Goal: Contribute content: Add original content to the website for others to see

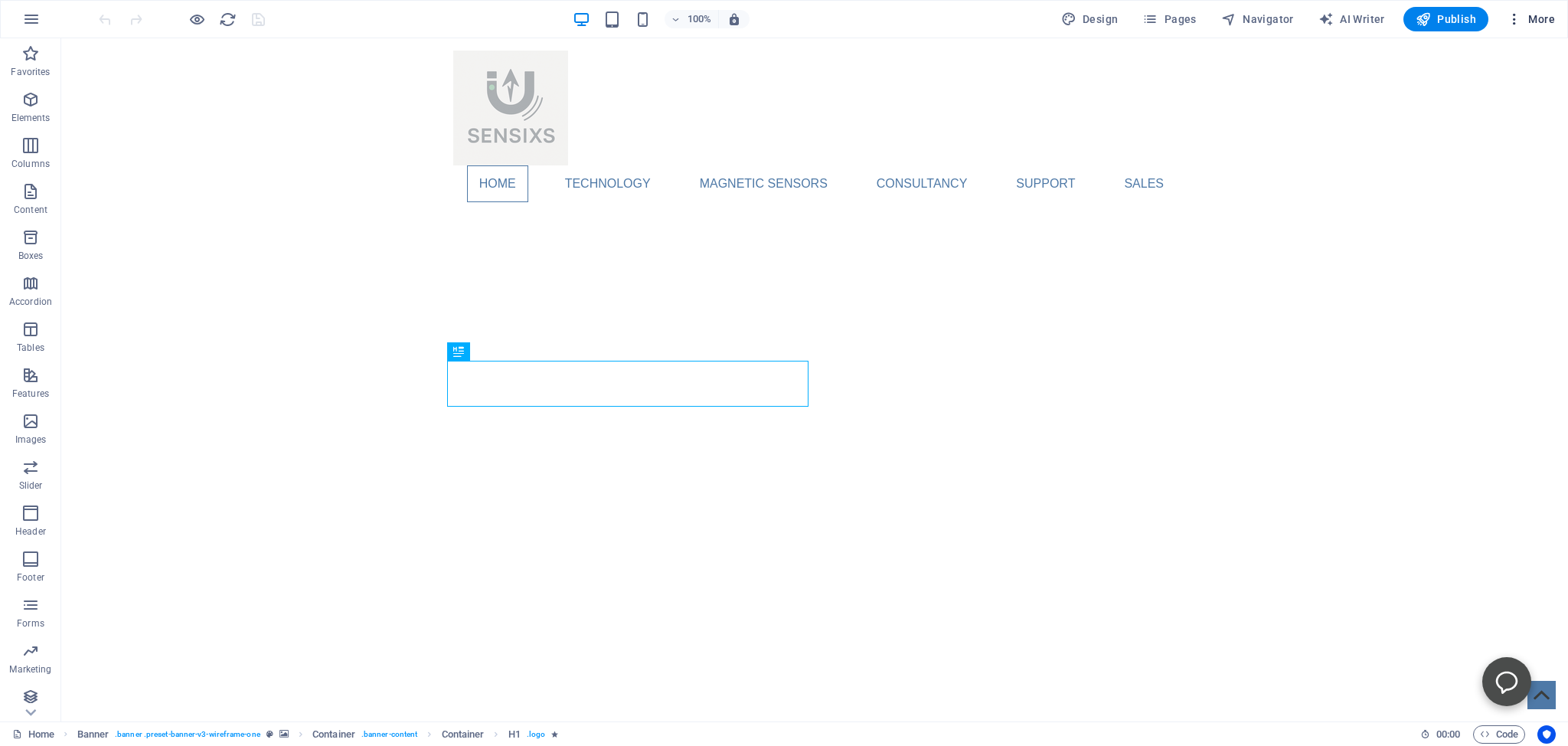
click at [1537, 17] on span "More" at bounding box center [1531, 19] width 48 height 15
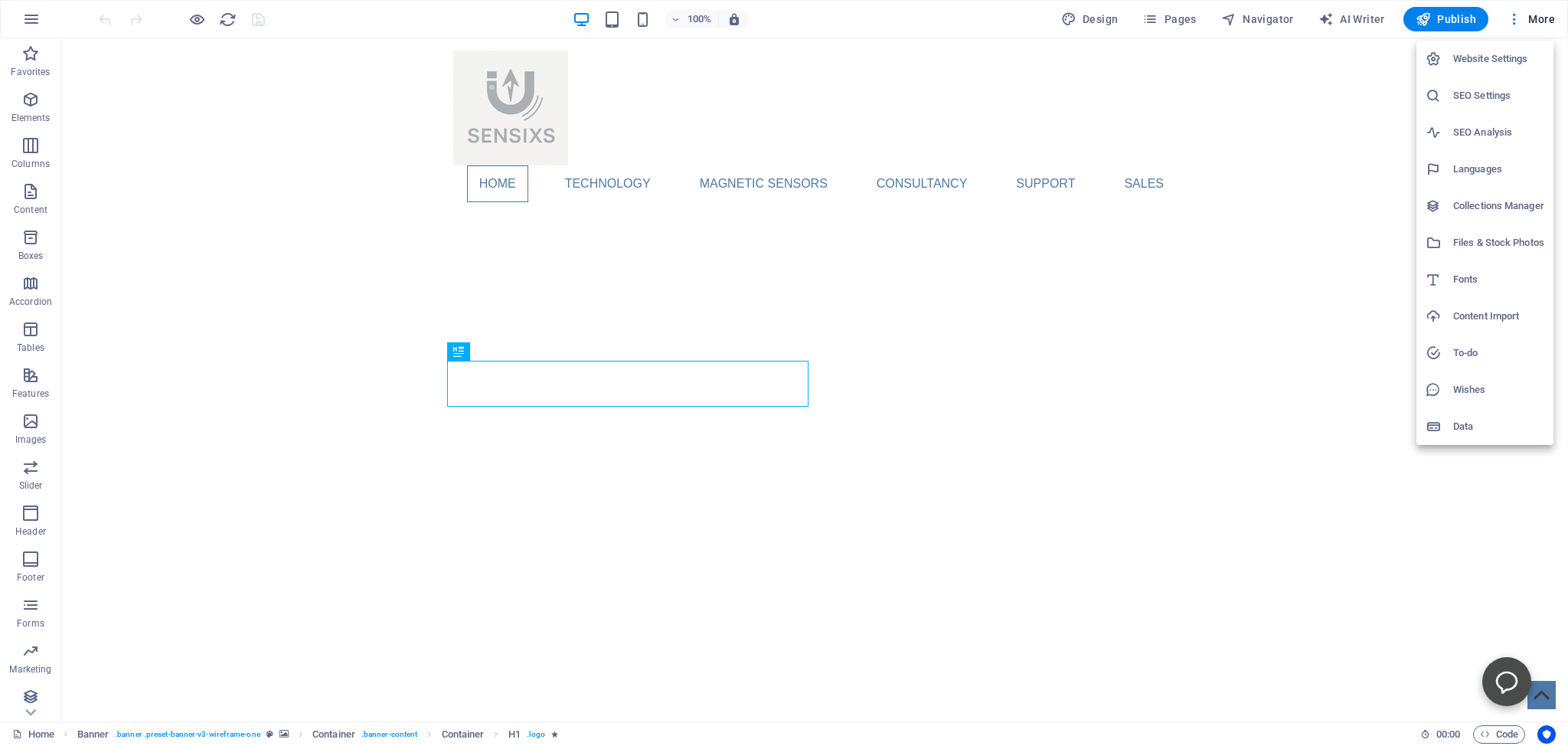
click at [1451, 241] on div at bounding box center [1439, 242] width 28 height 15
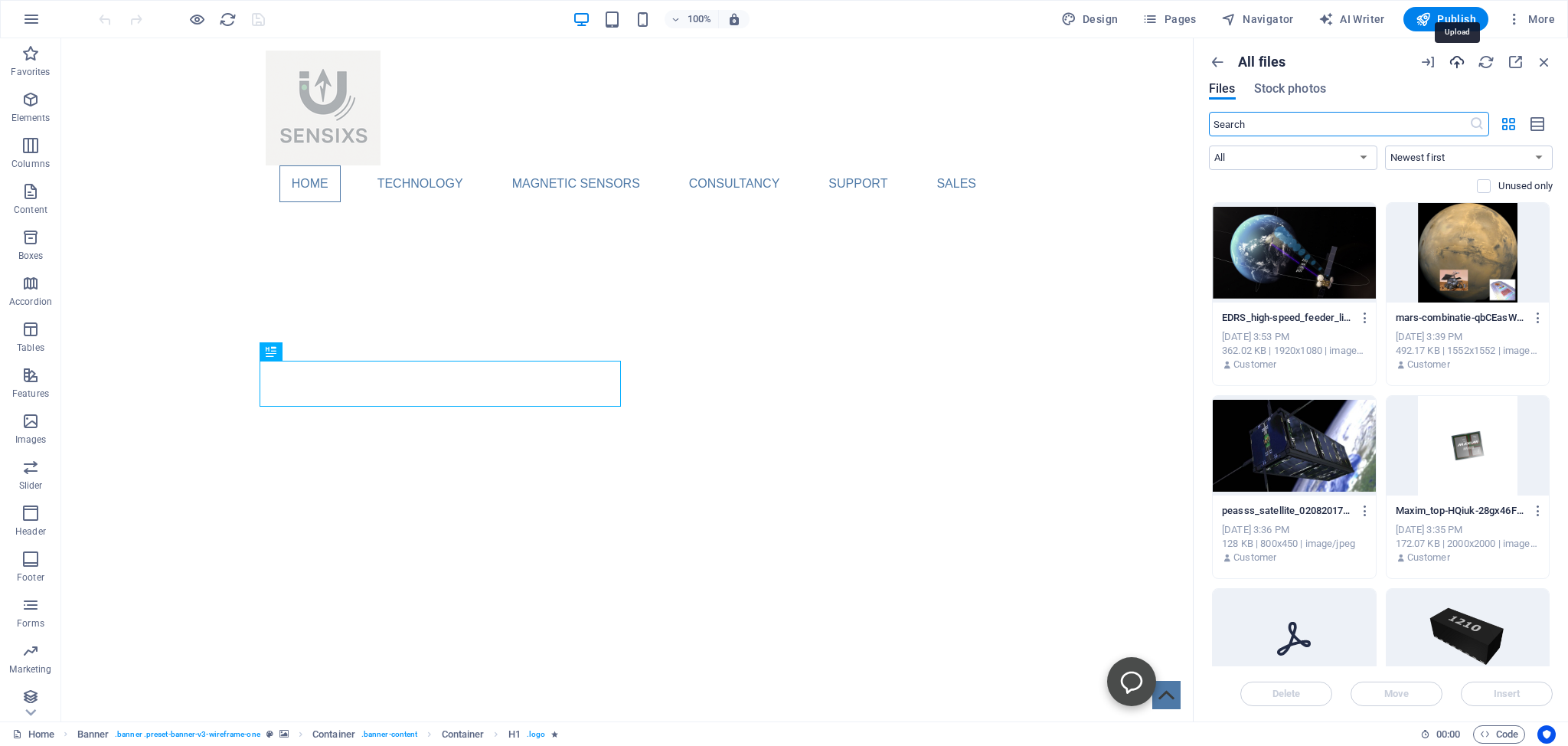
click at [1457, 58] on icon "button" at bounding box center [1457, 62] width 17 height 17
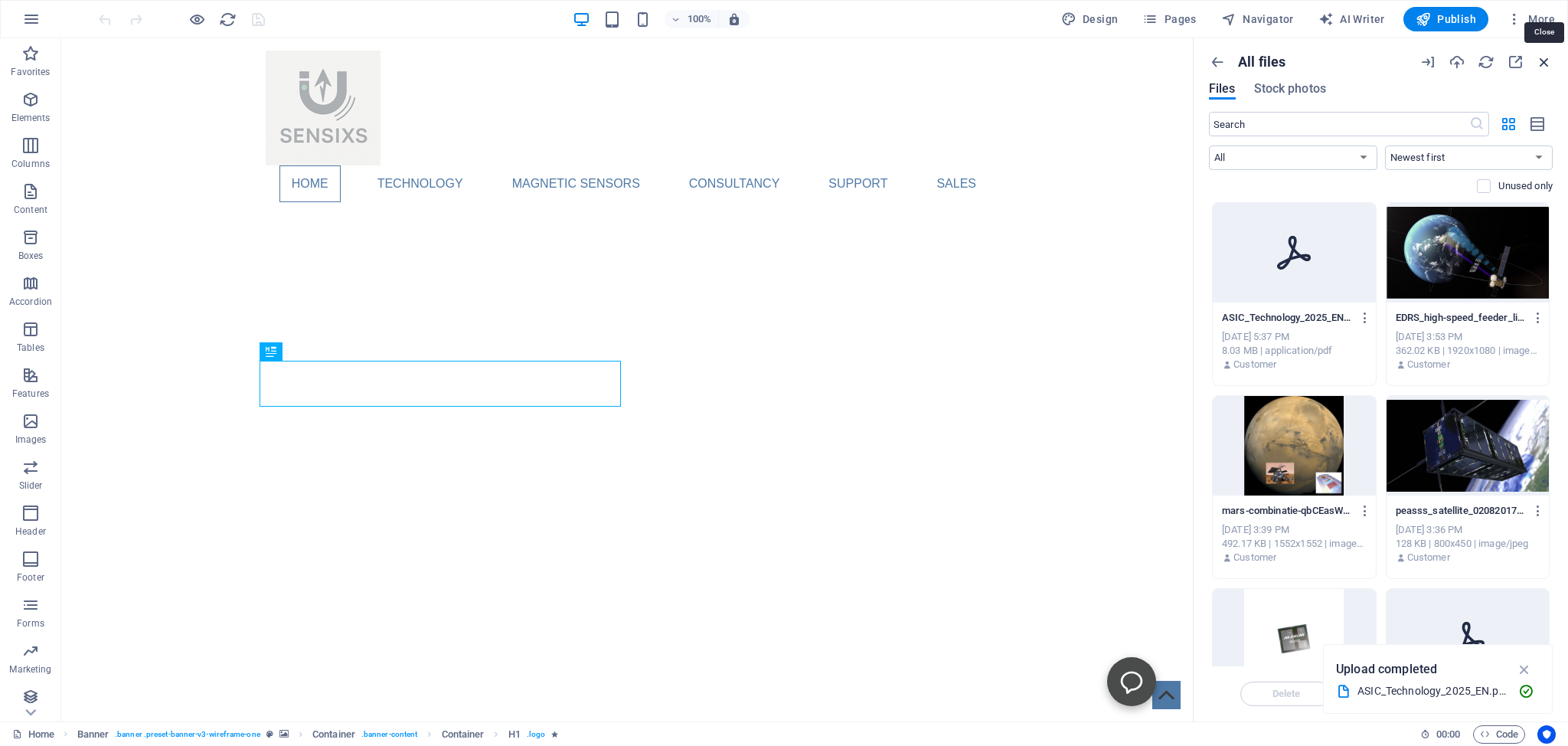
click at [1547, 60] on icon "button" at bounding box center [1544, 62] width 17 height 17
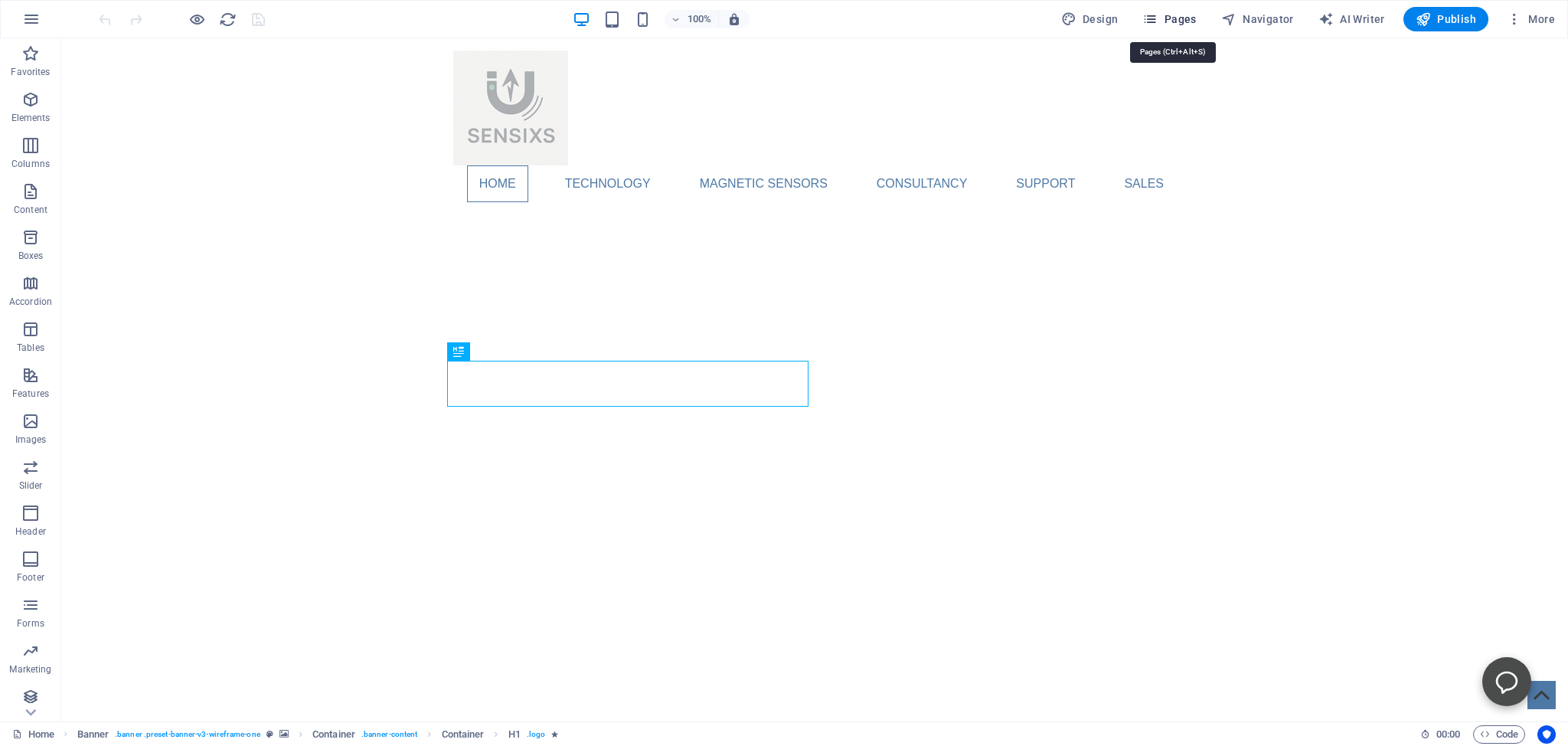
click at [1168, 20] on span "Pages" at bounding box center [1169, 19] width 54 height 15
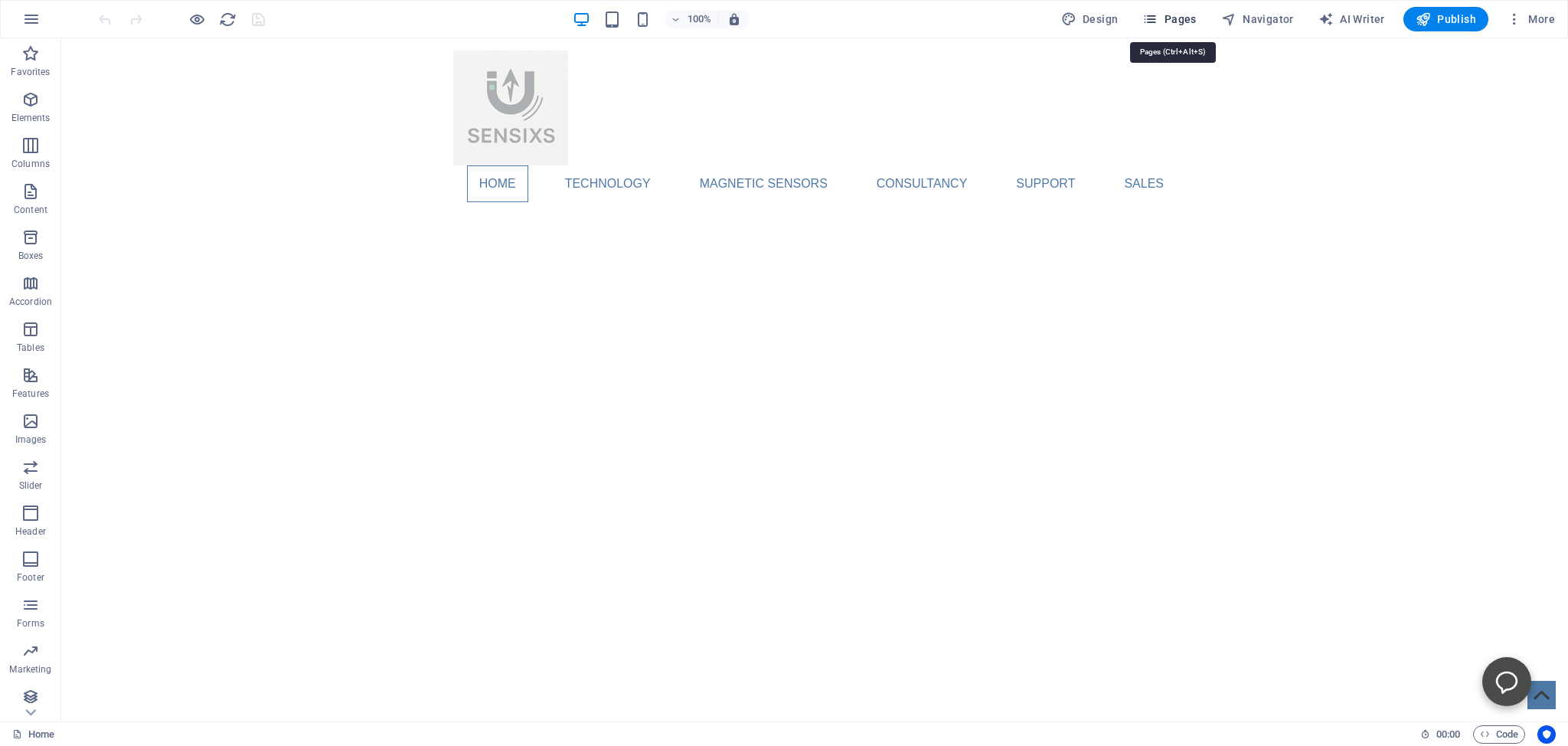
click at [1172, 20] on span "Pages" at bounding box center [1169, 19] width 54 height 15
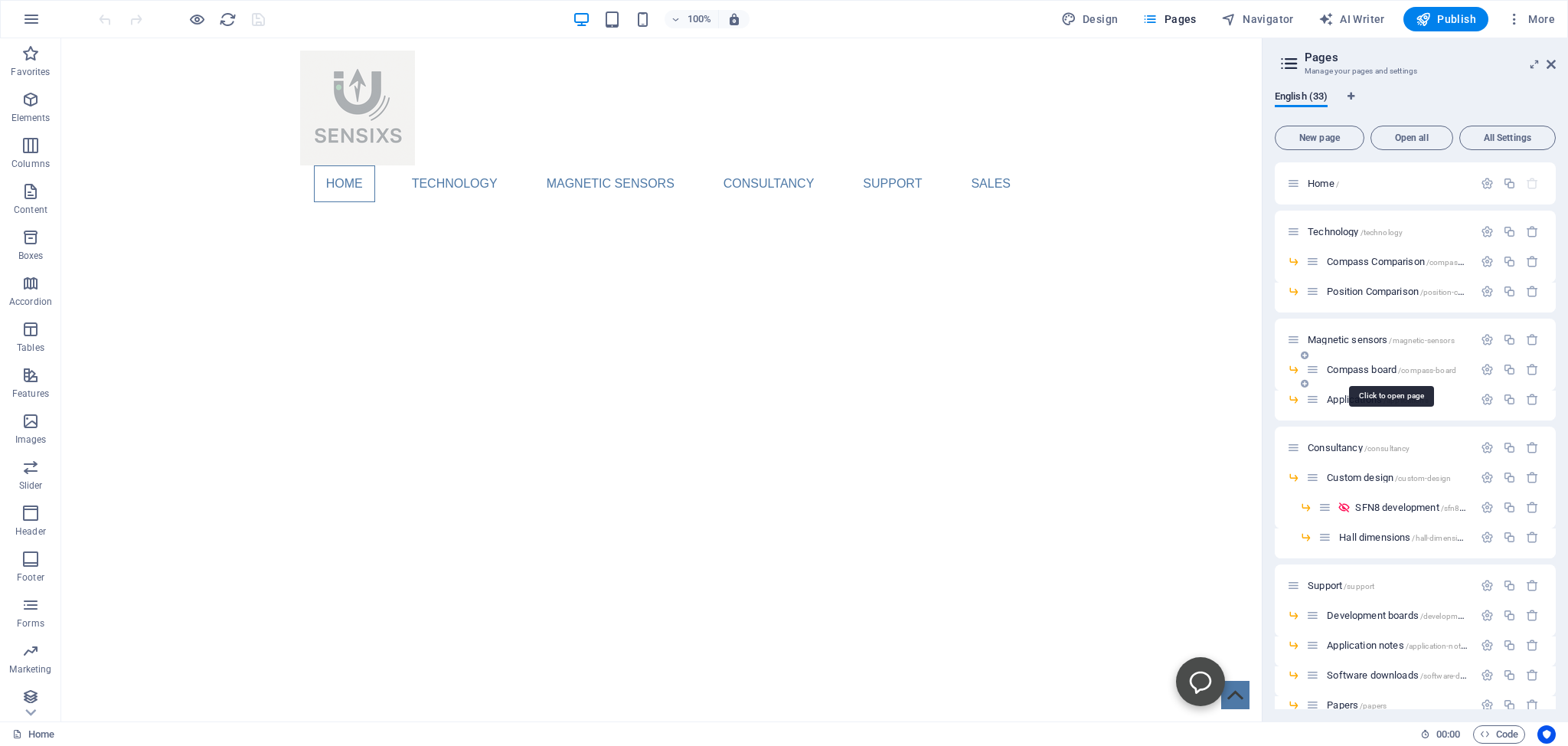
click at [1341, 367] on span "Compass board /compass-board" at bounding box center [1392, 369] width 129 height 12
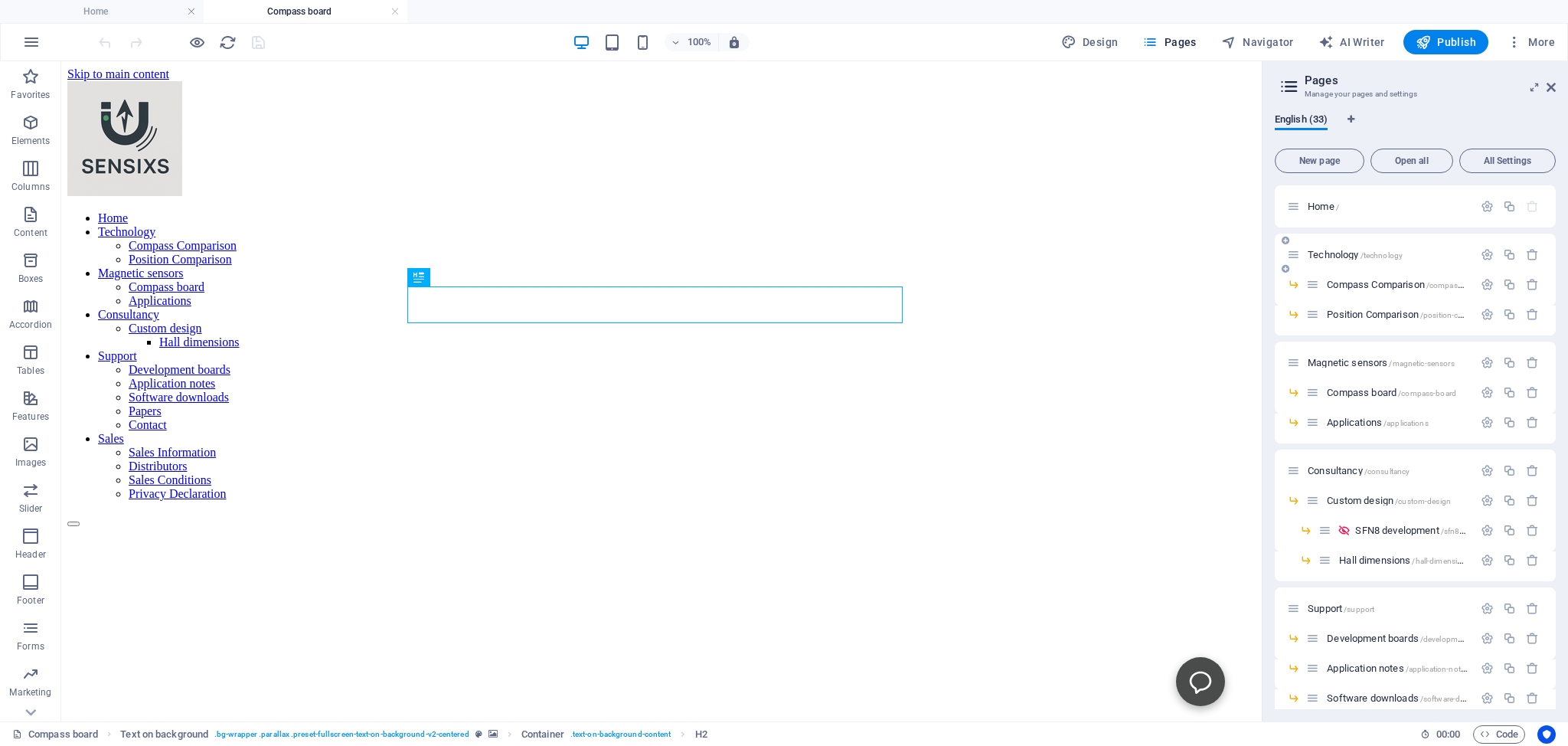
click at [1342, 251] on span "Technology /technology" at bounding box center [1355, 254] width 95 height 12
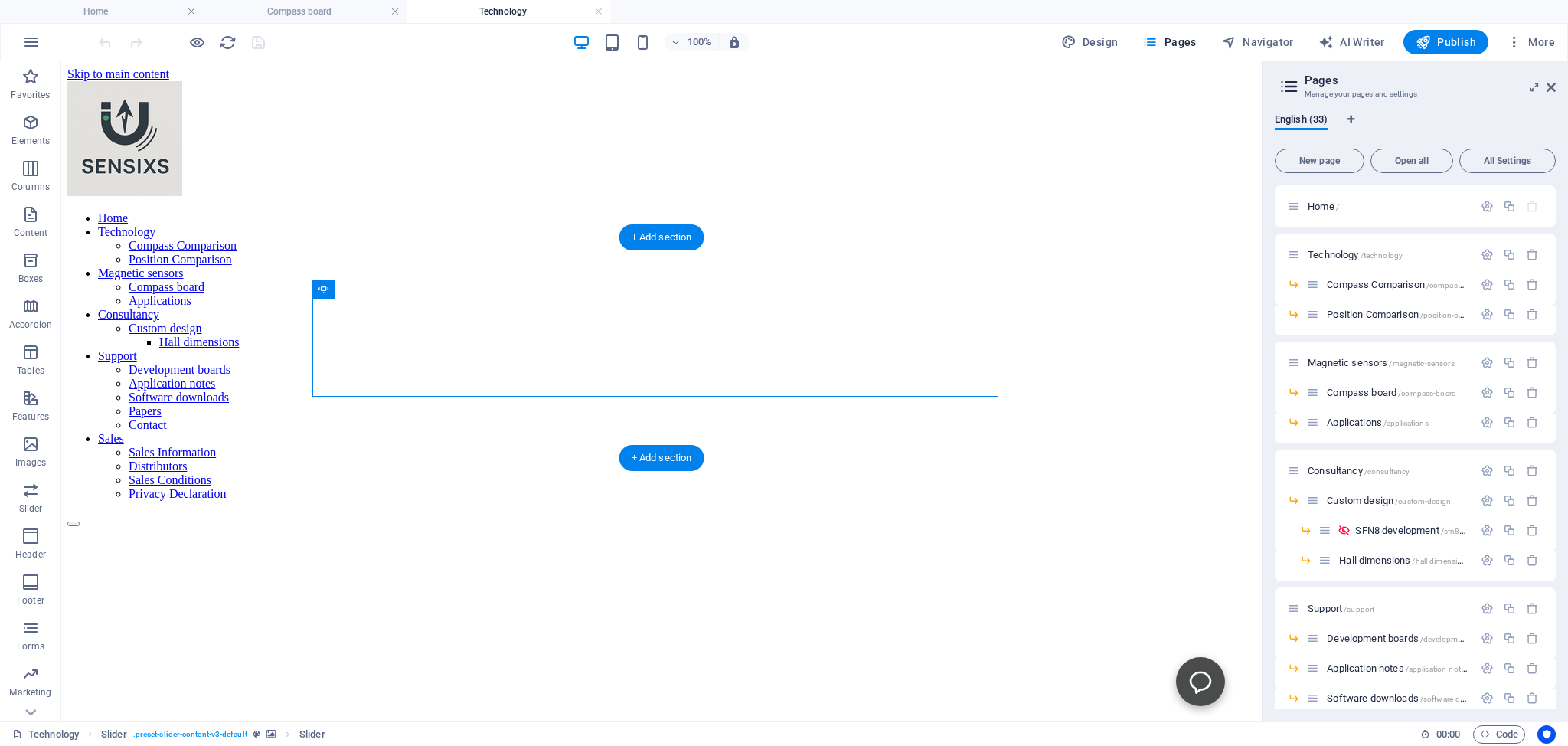
click at [1023, 527] on figure at bounding box center [661, 527] width 1188 height 0
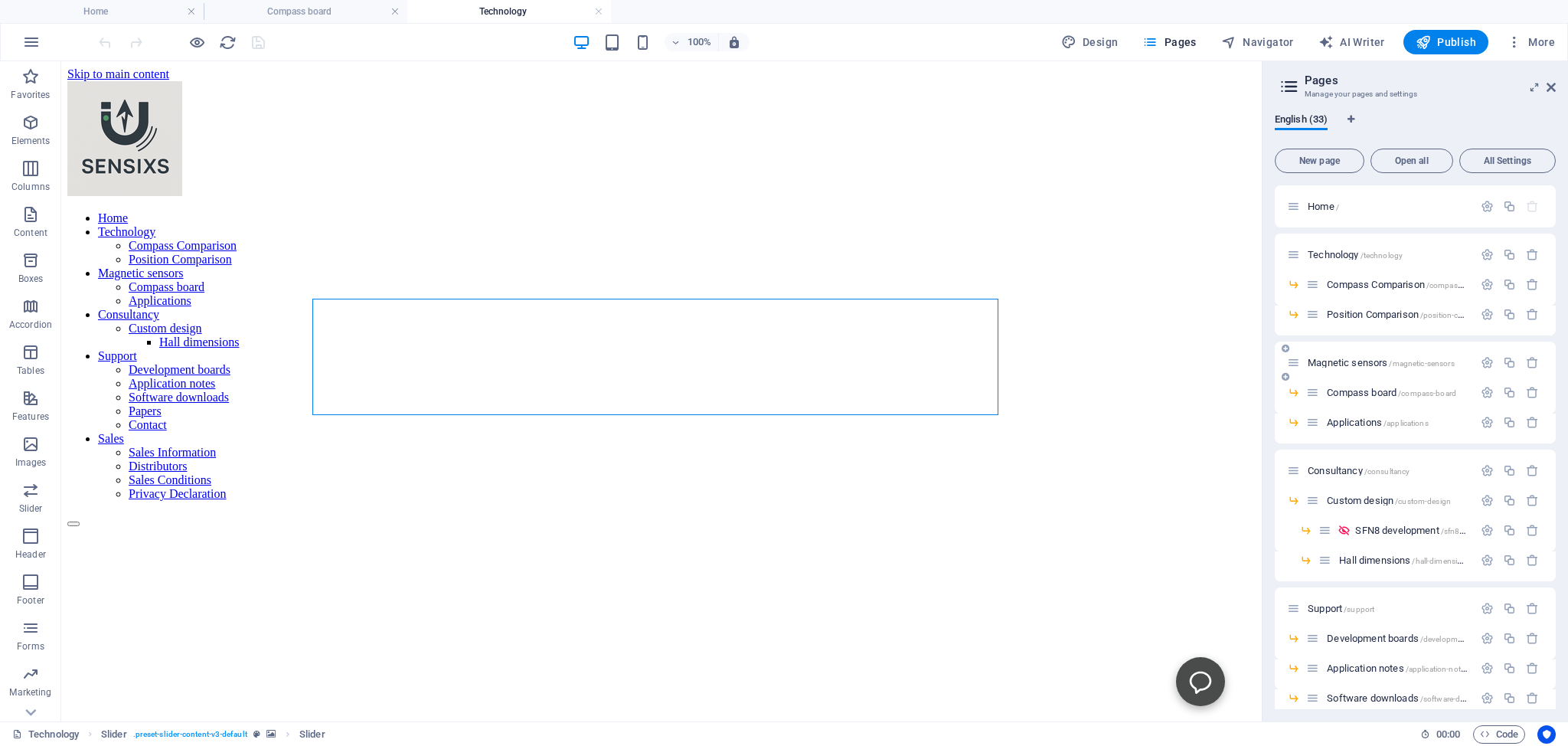
click at [1331, 361] on span "Magnetic sensors /magnetic-sensors" at bounding box center [1381, 362] width 147 height 12
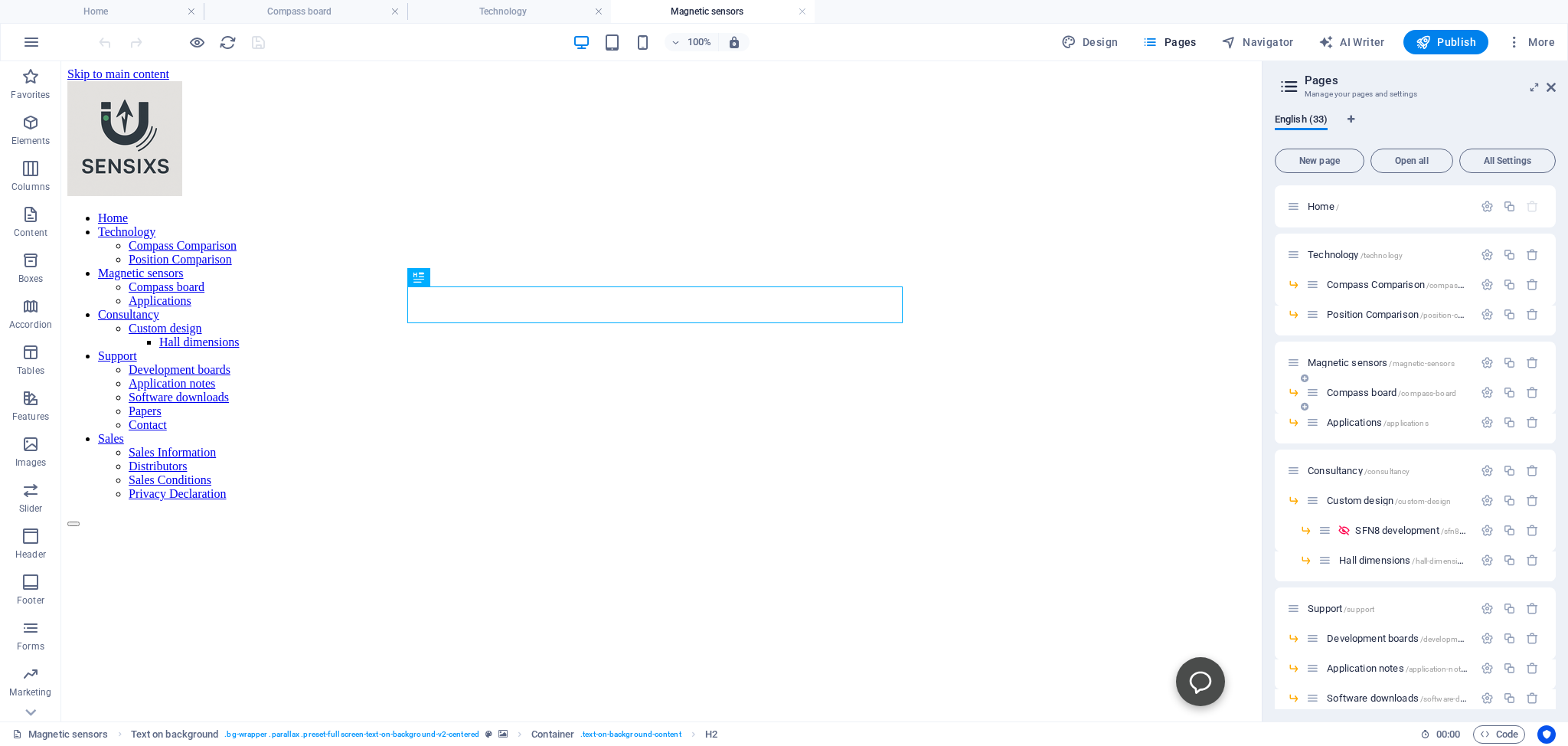
click at [1349, 391] on span "Compass board /compass-board" at bounding box center [1392, 392] width 129 height 12
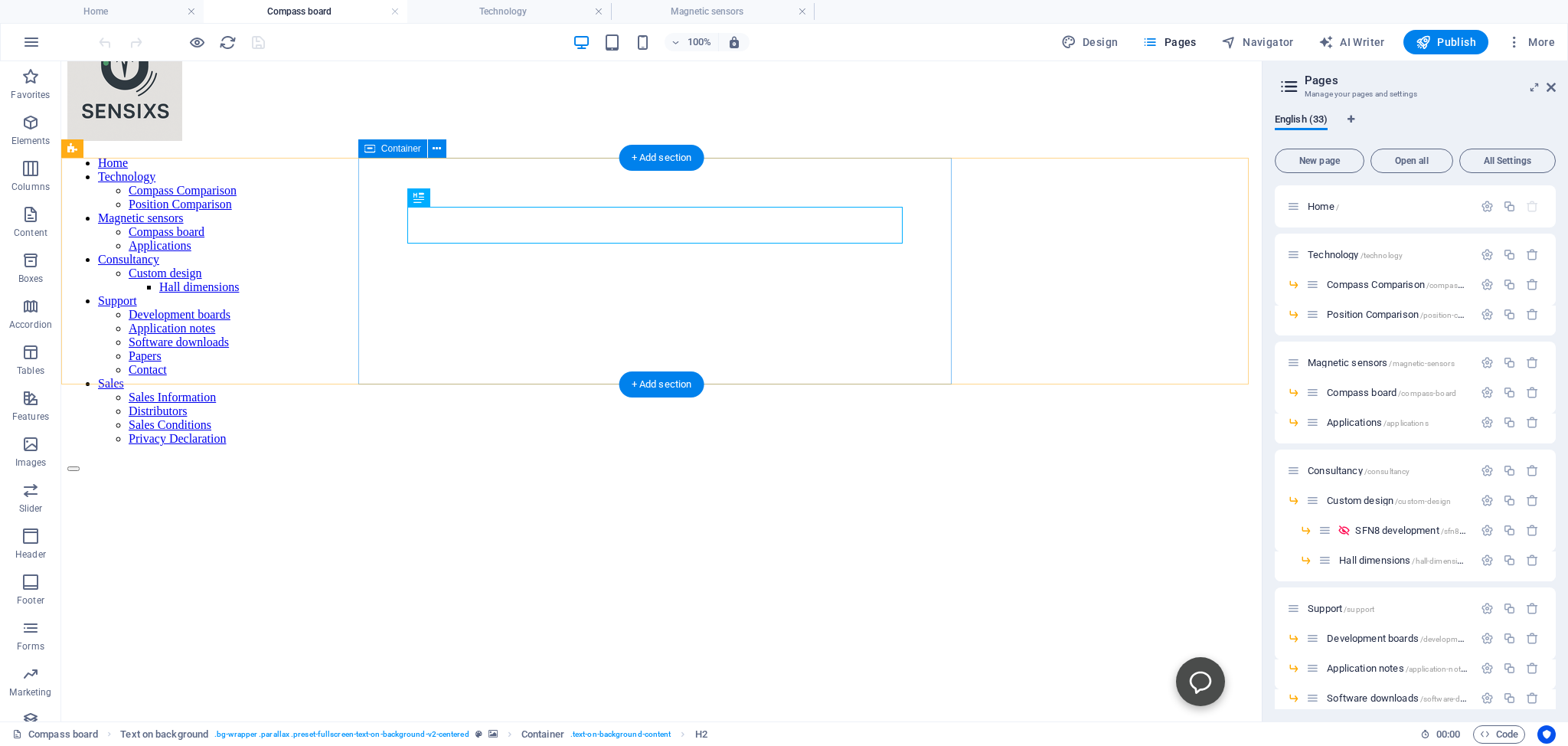
scroll to position [81, 0]
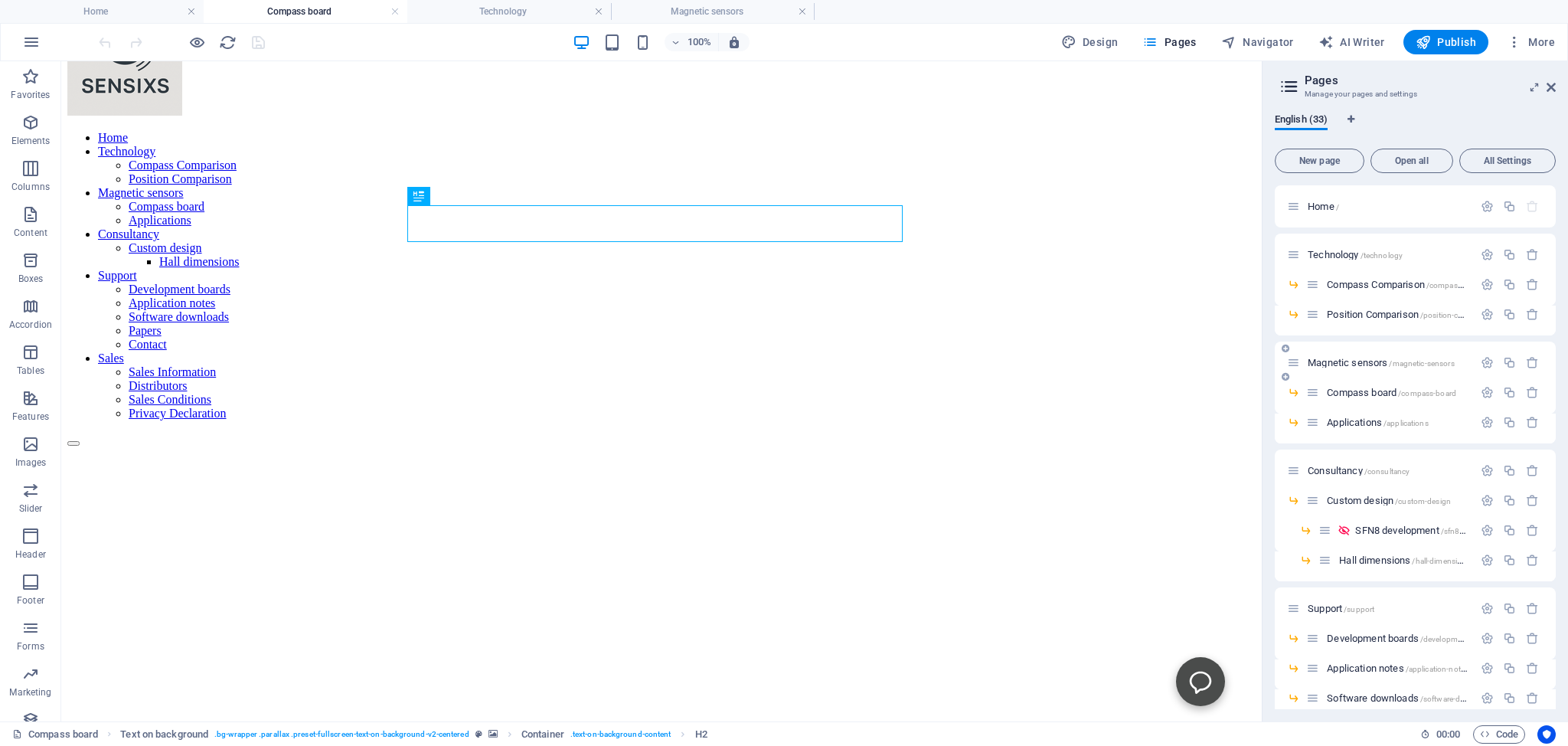
click at [1330, 362] on span "Magnetic sensors /magnetic-sensors" at bounding box center [1381, 362] width 147 height 12
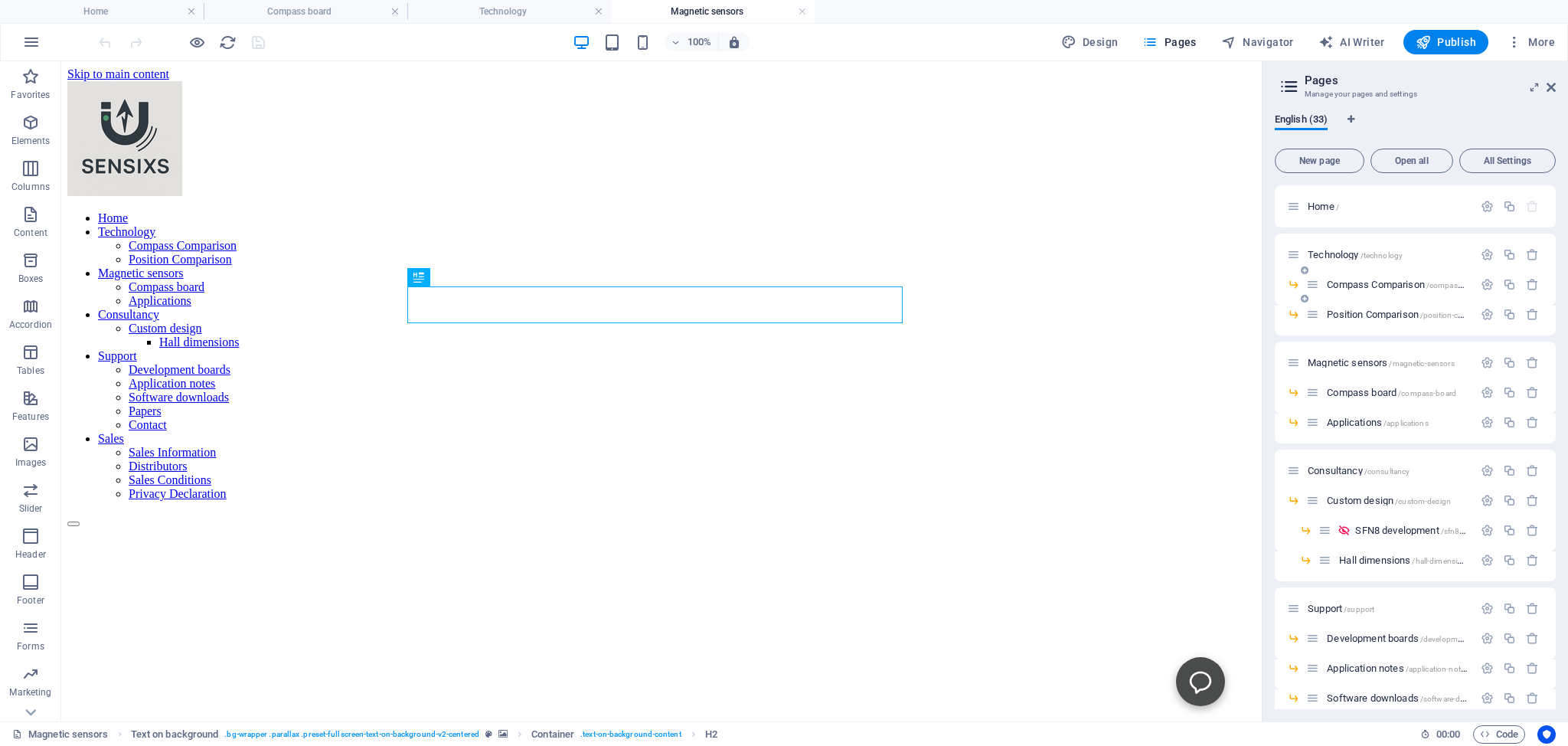
click at [1352, 283] on span "Compass Comparison /compass-comparison" at bounding box center [1416, 284] width 178 height 12
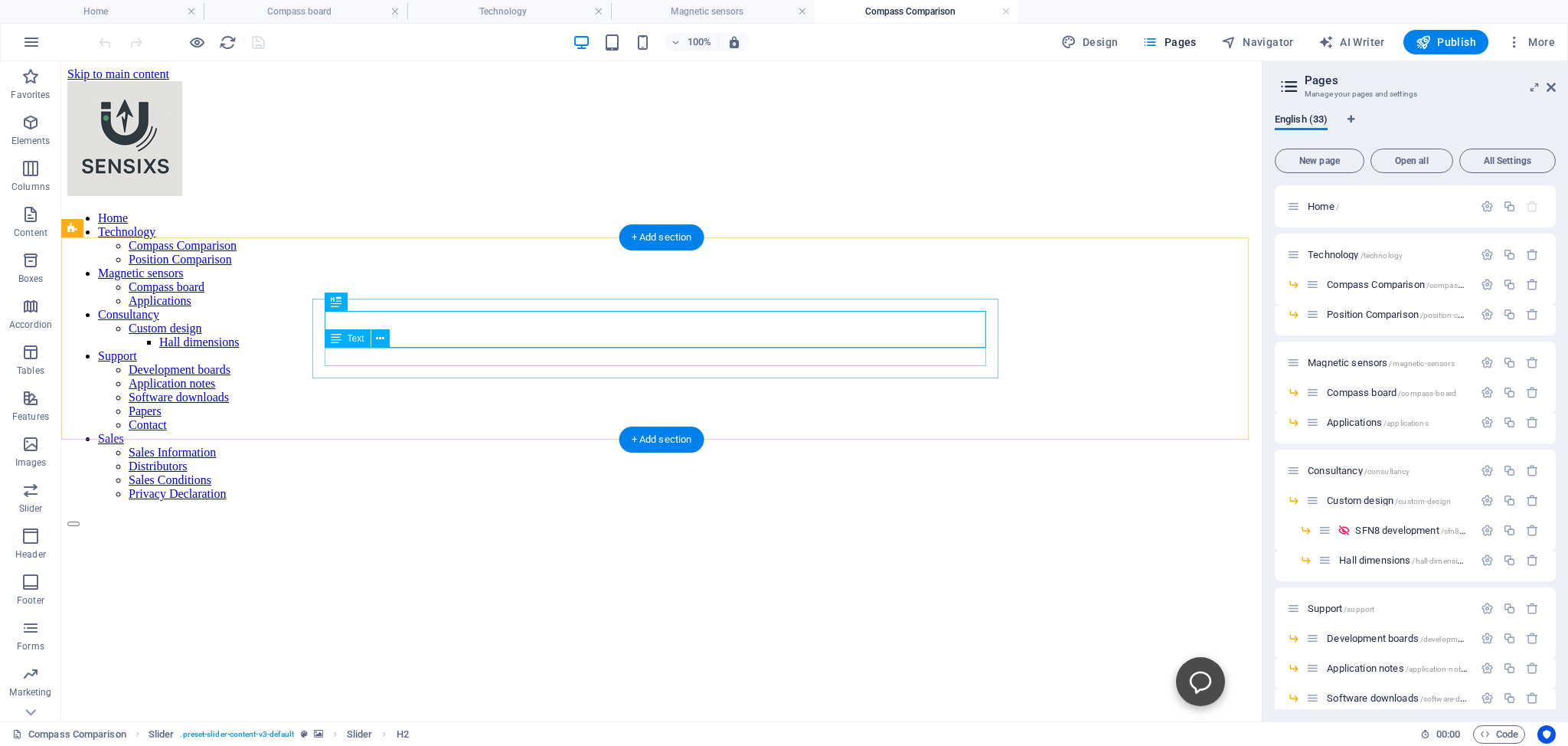
scroll to position [0, 0]
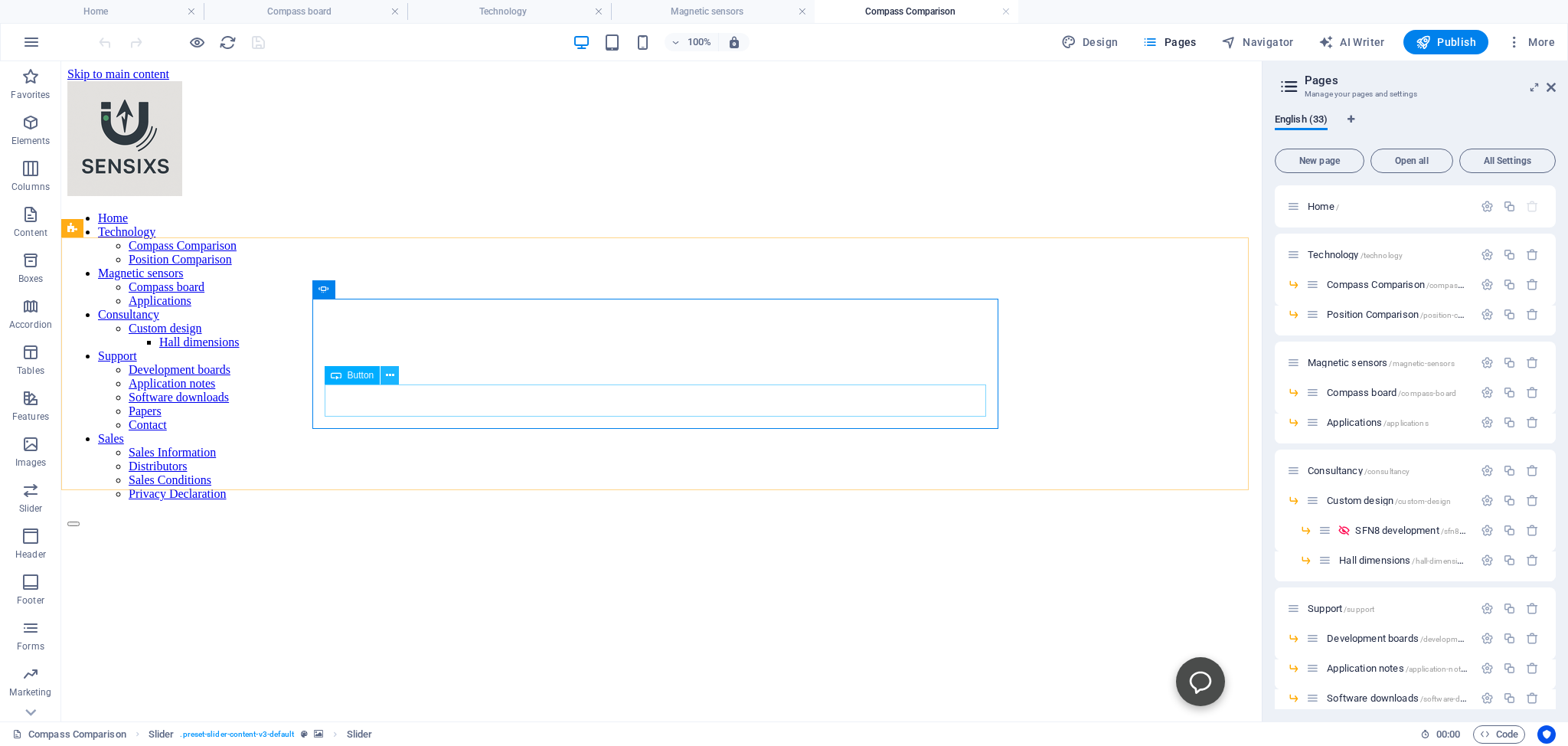
click at [387, 375] on icon at bounding box center [390, 376] width 9 height 16
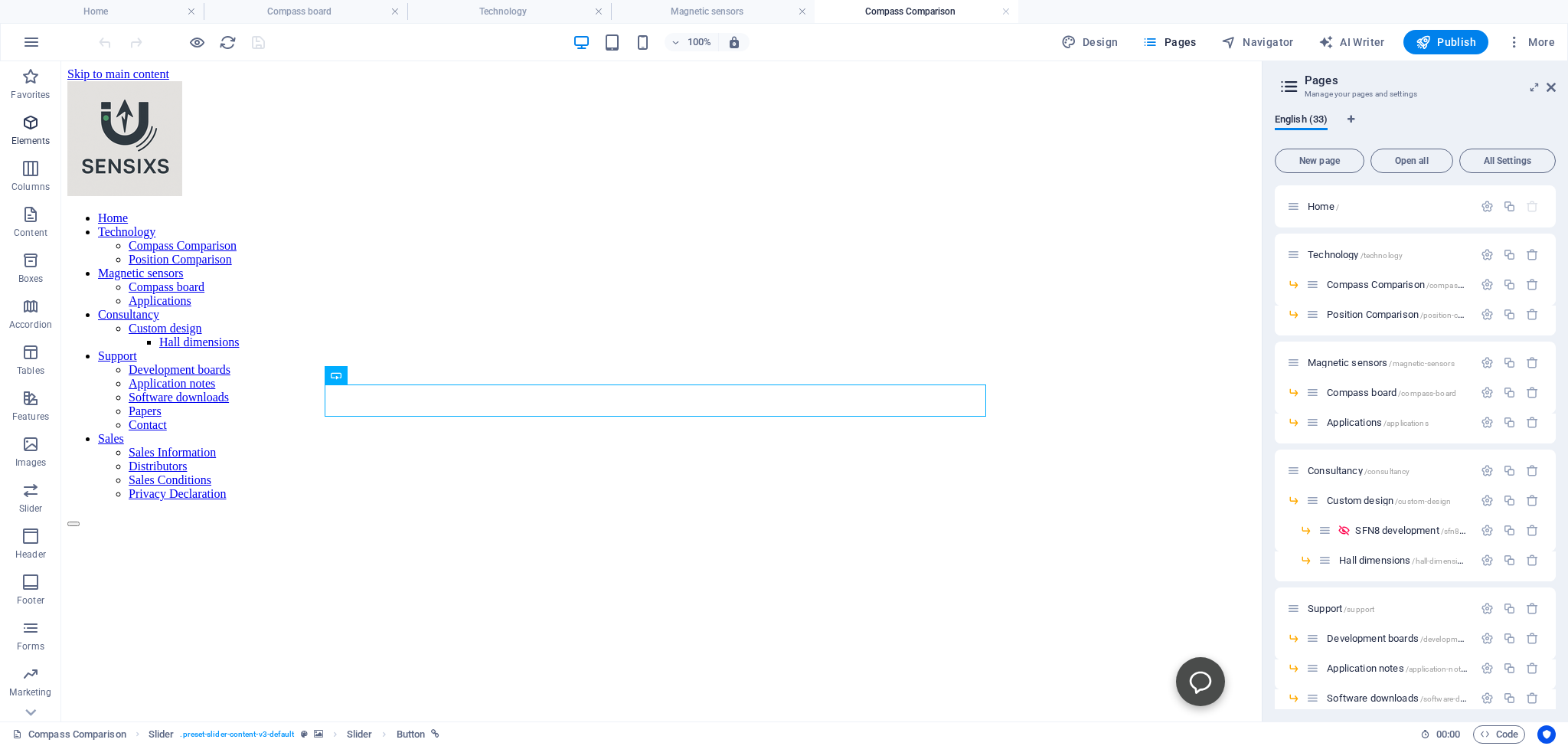
click at [29, 121] on icon "button" at bounding box center [30, 122] width 18 height 18
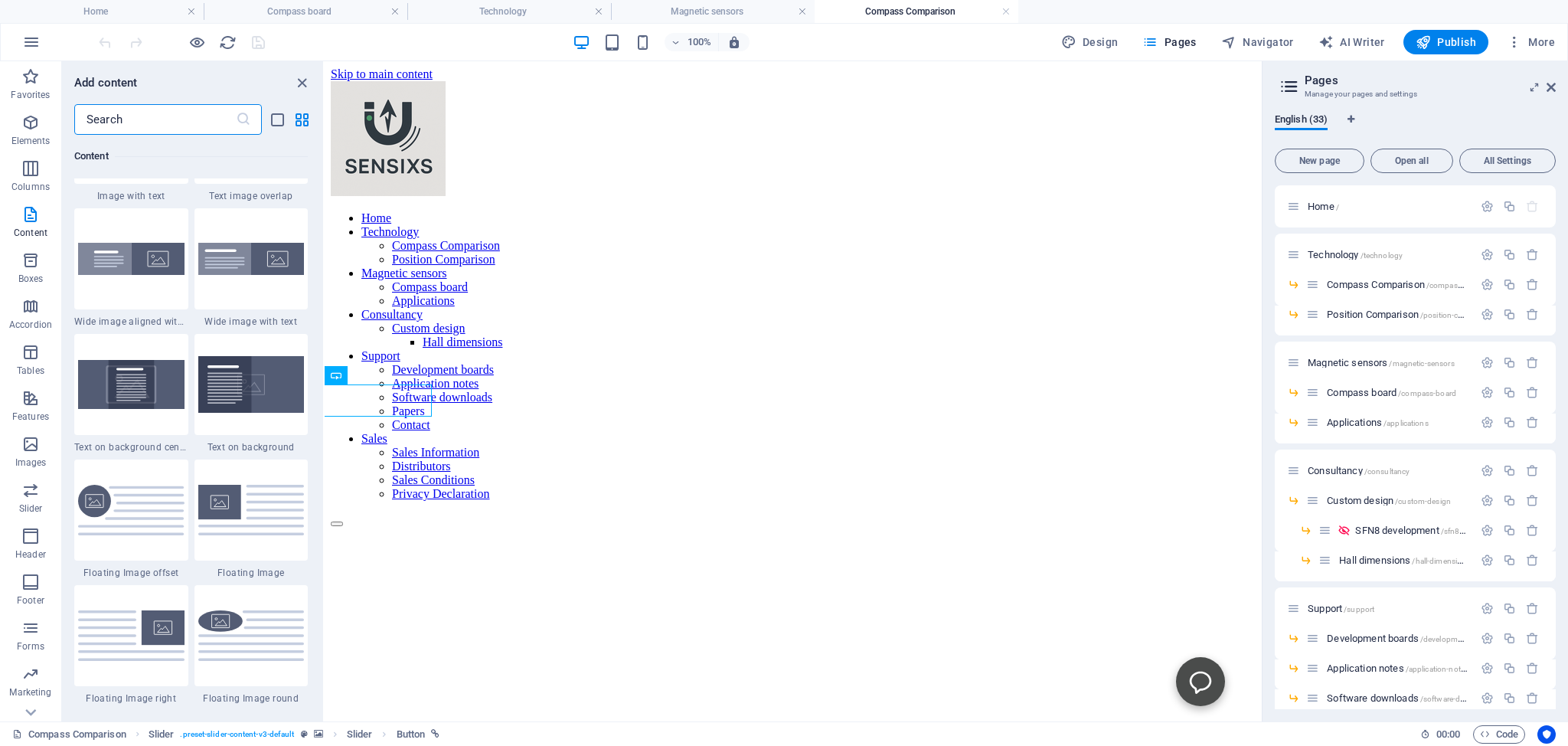
scroll to position [3306, 0]
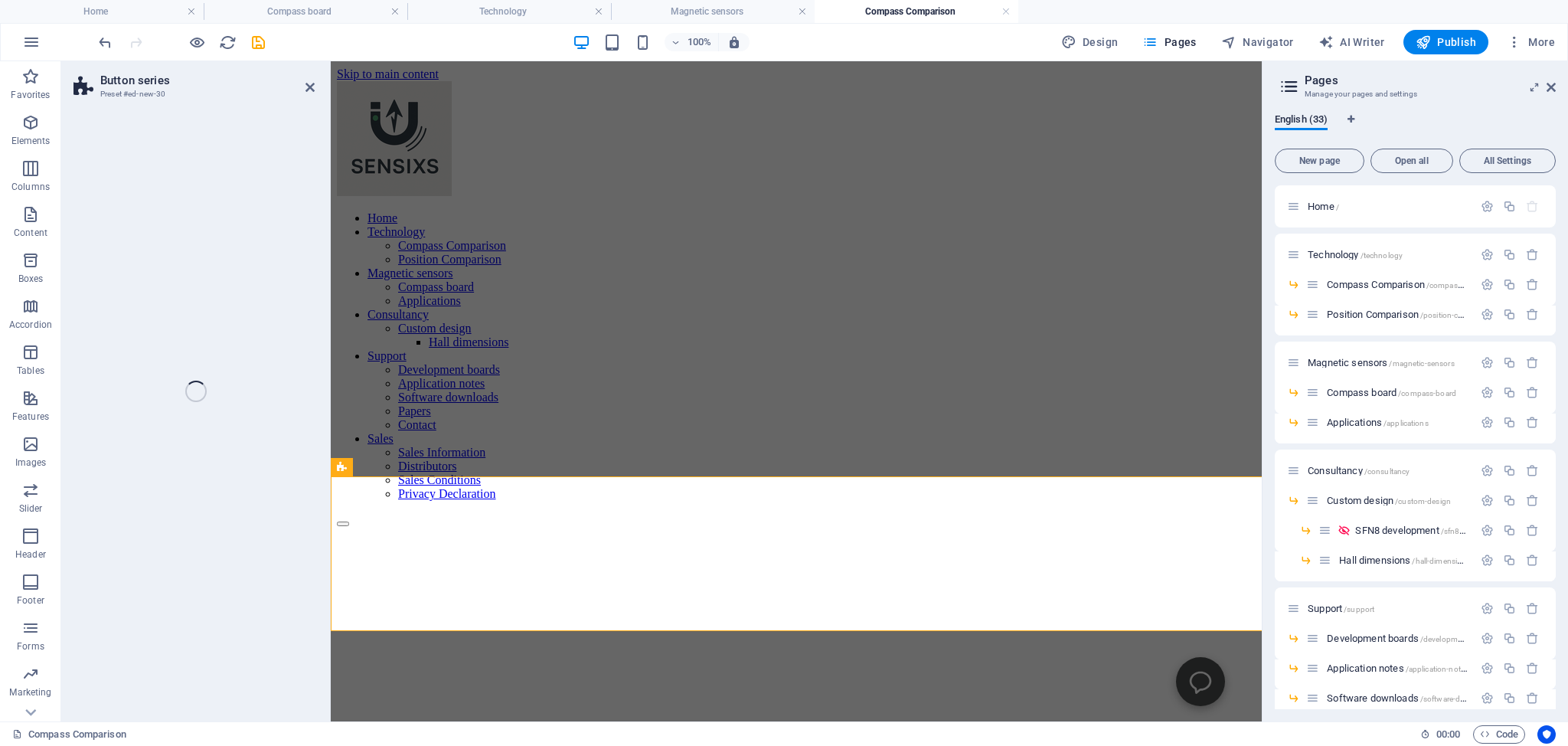
select select "rem"
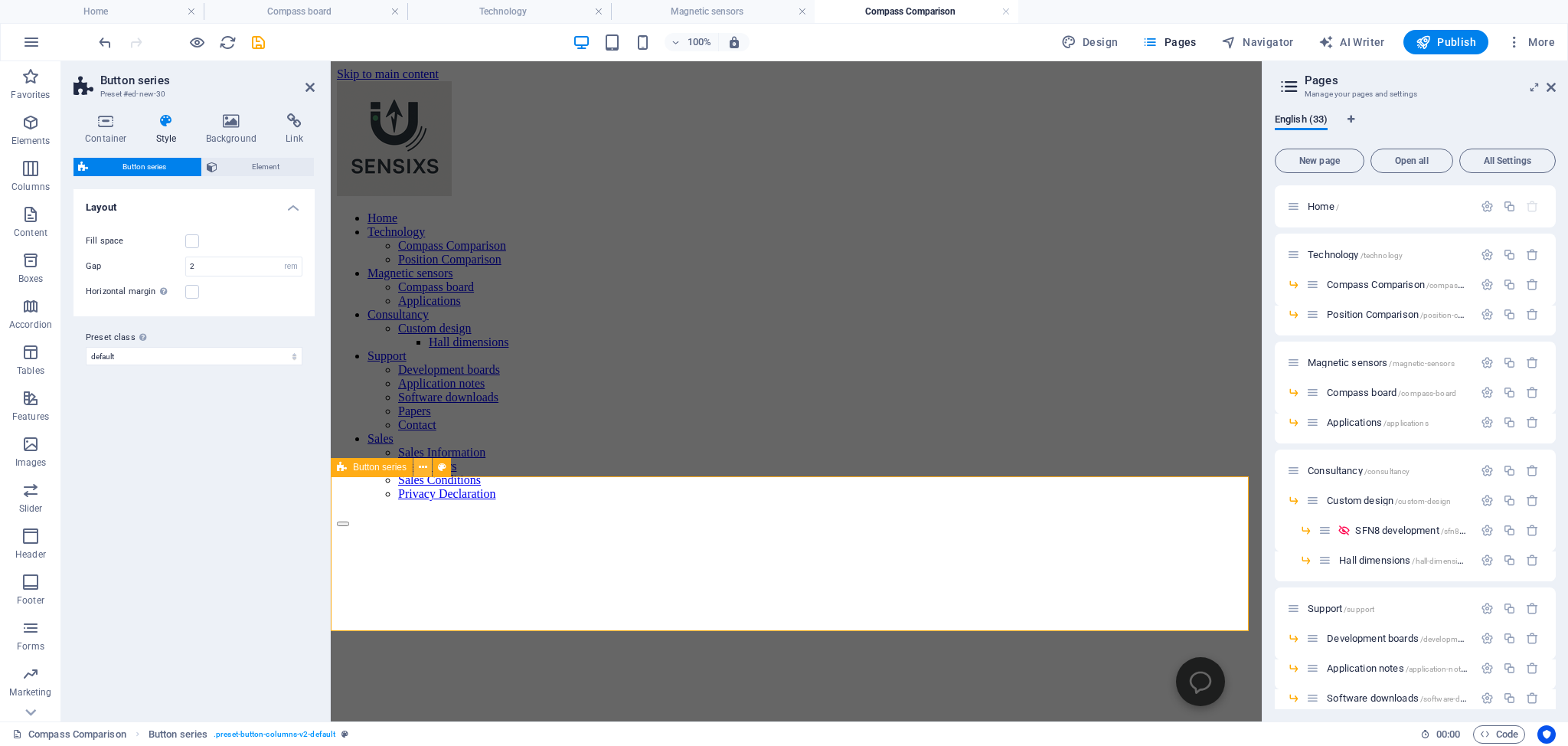
click at [424, 470] on icon at bounding box center [423, 467] width 9 height 16
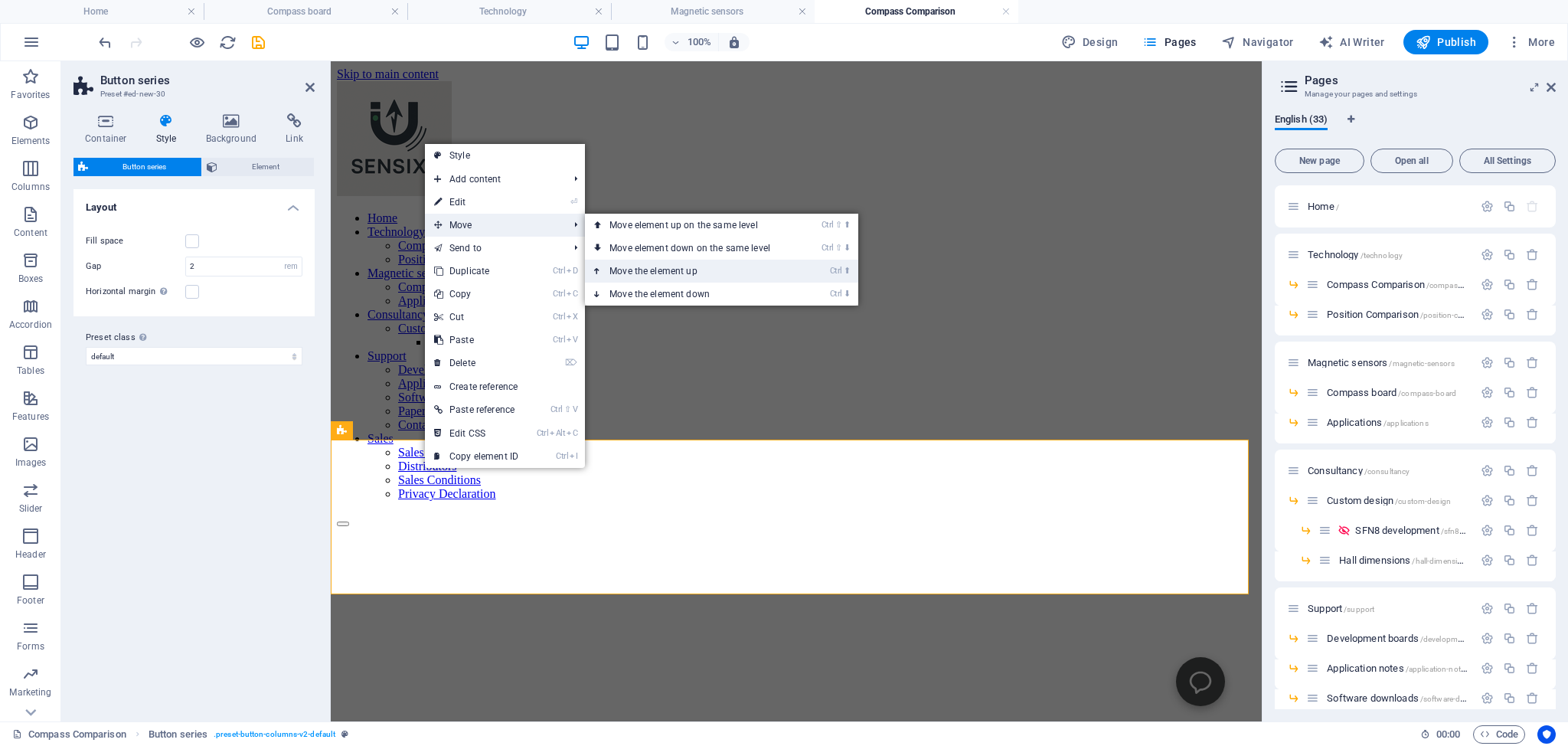
click at [652, 272] on link "Ctrl ⬆ Move the element up" at bounding box center [693, 271] width 216 height 23
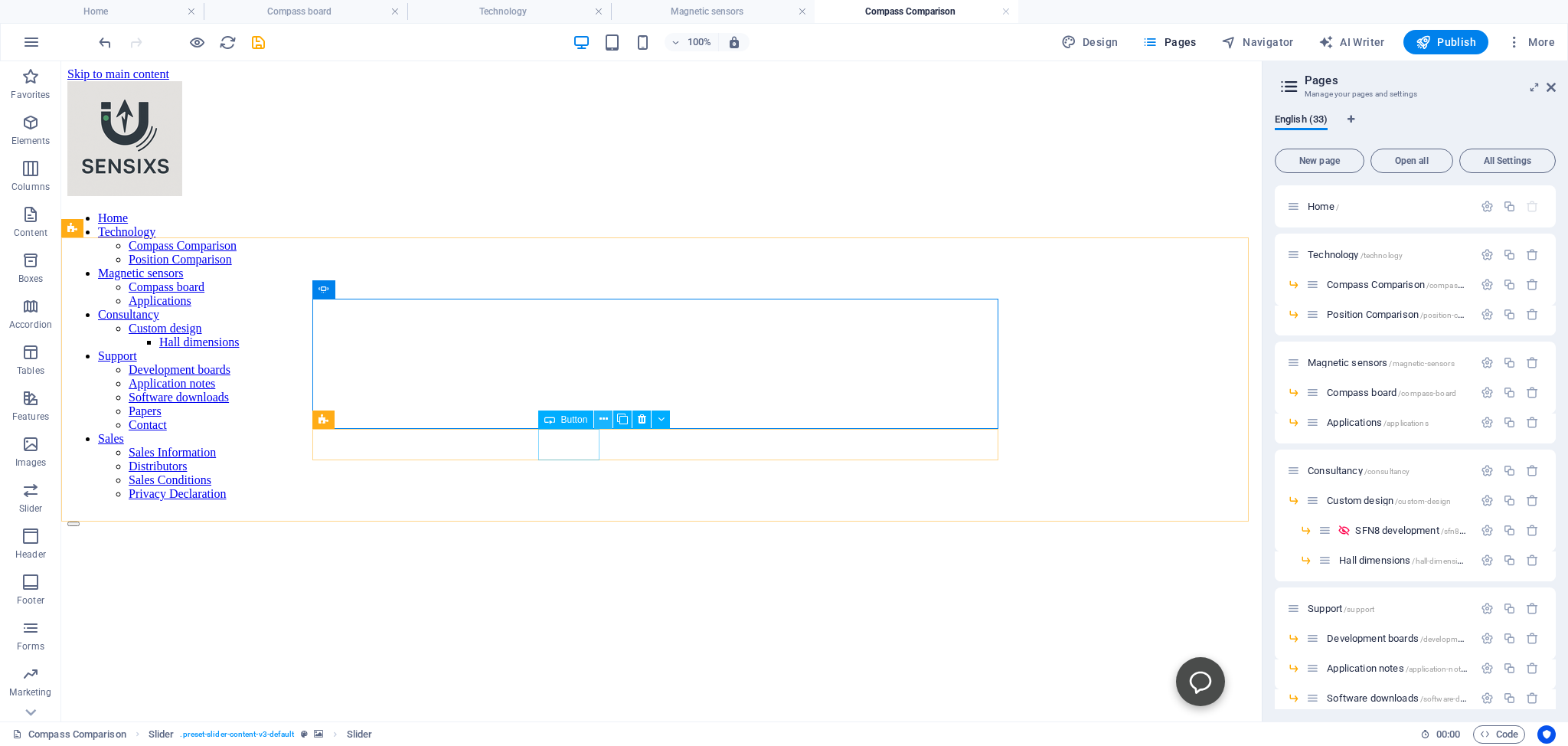
click at [606, 418] on icon at bounding box center [604, 419] width 9 height 16
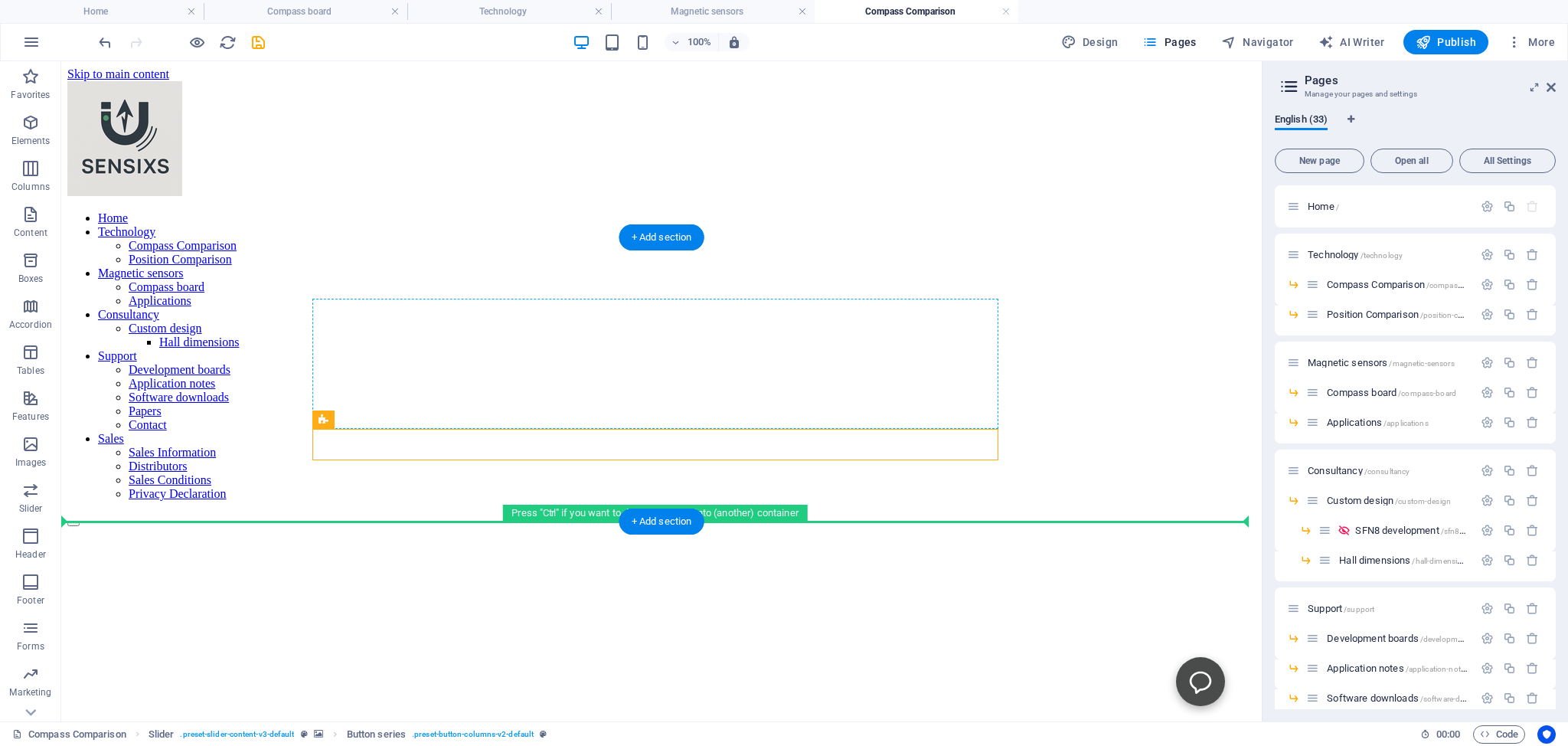
drag, startPoint x: 412, startPoint y: 482, endPoint x: 365, endPoint y: 390, distance: 103.3
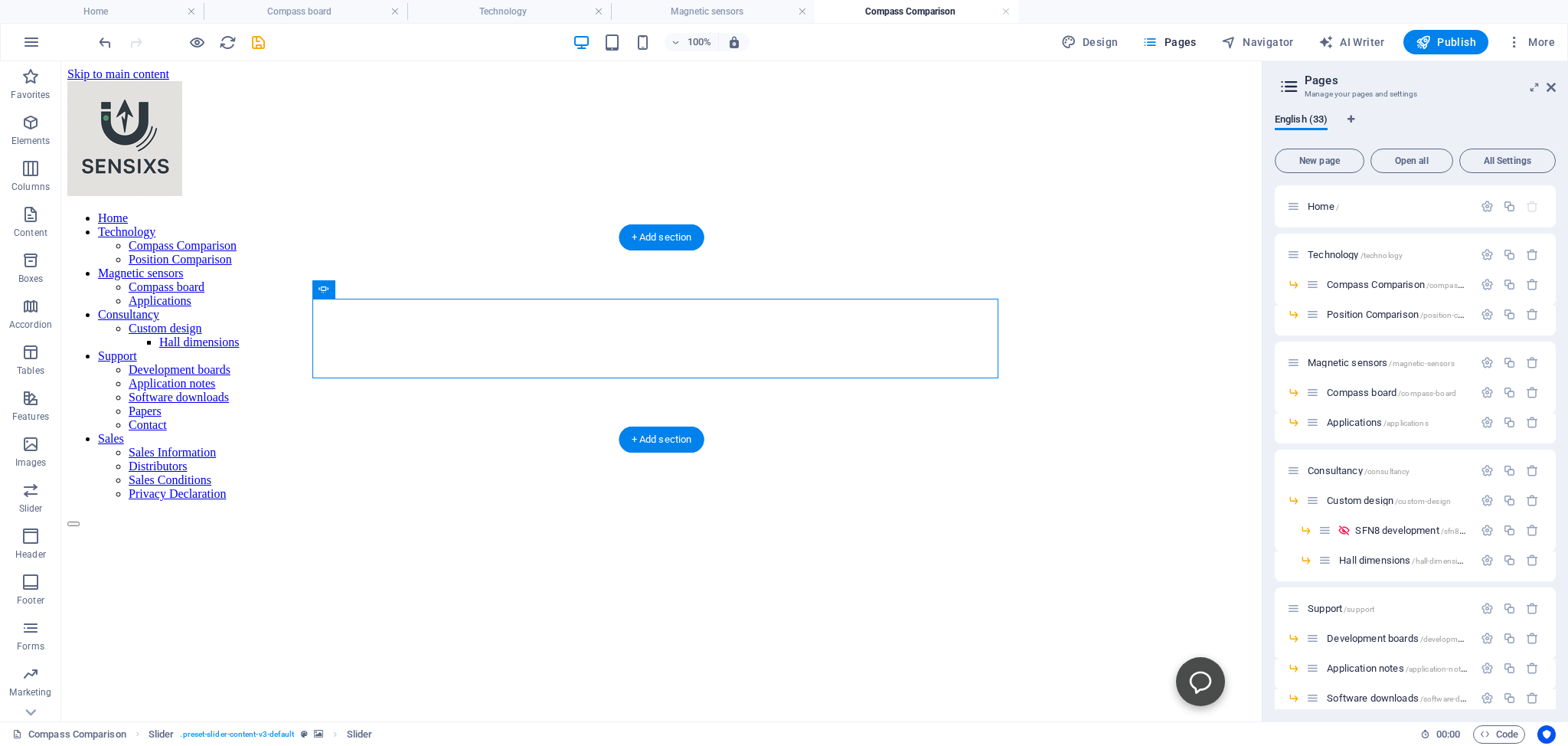
click at [1027, 527] on figure at bounding box center [661, 527] width 1188 height 0
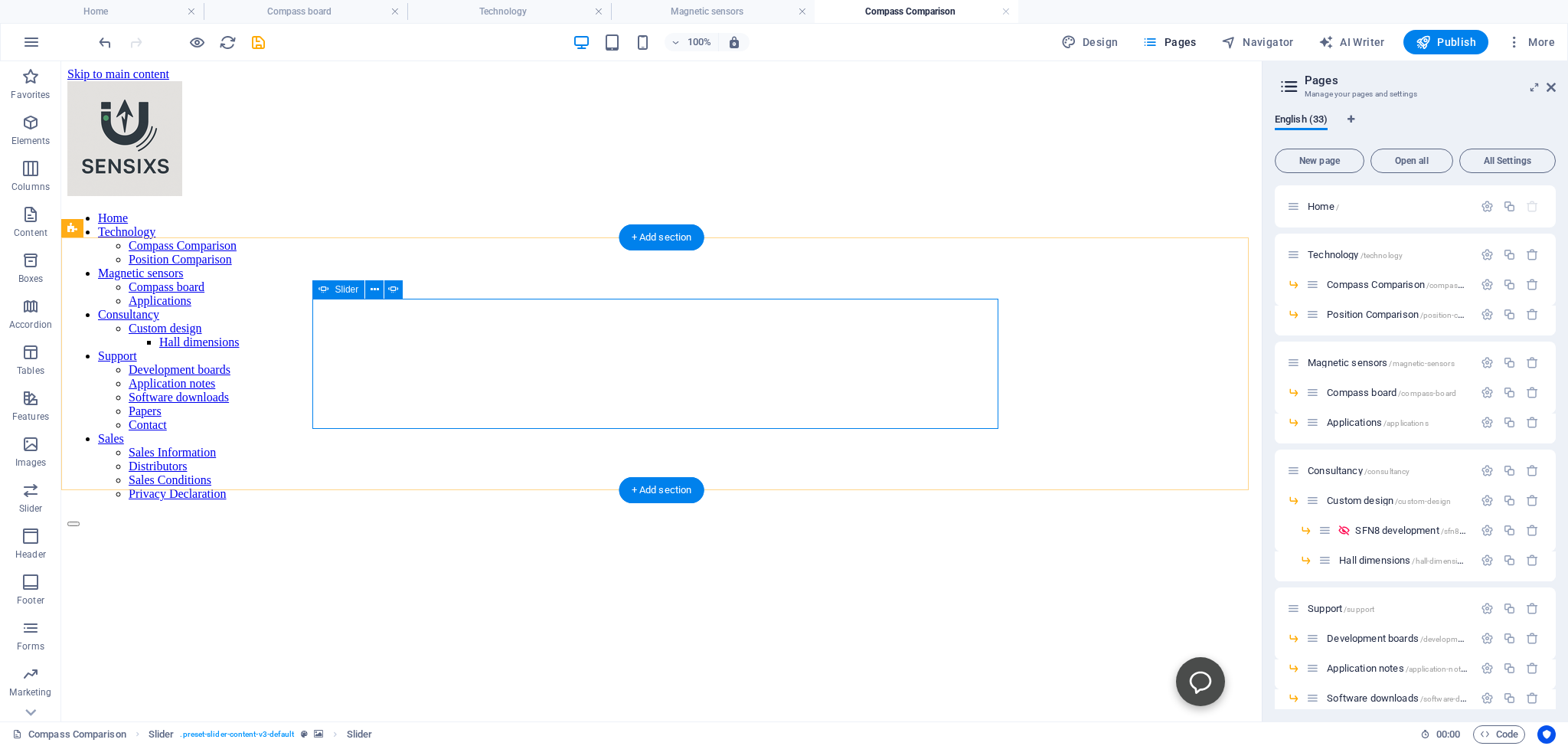
click at [1258, 39] on span "Navigator" at bounding box center [1258, 42] width 73 height 15
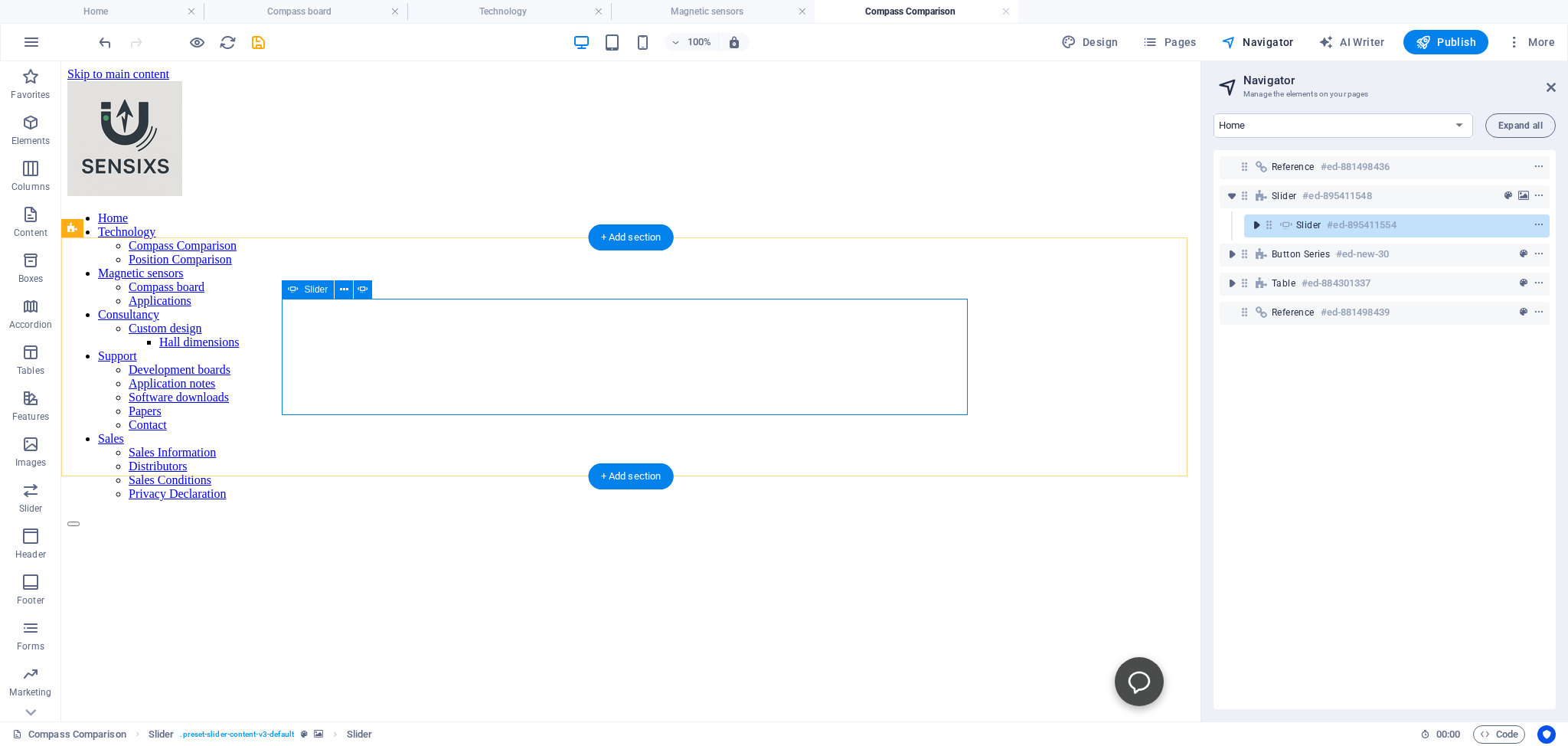
click at [1256, 223] on icon "toggle-expand" at bounding box center [1256, 225] width 15 height 15
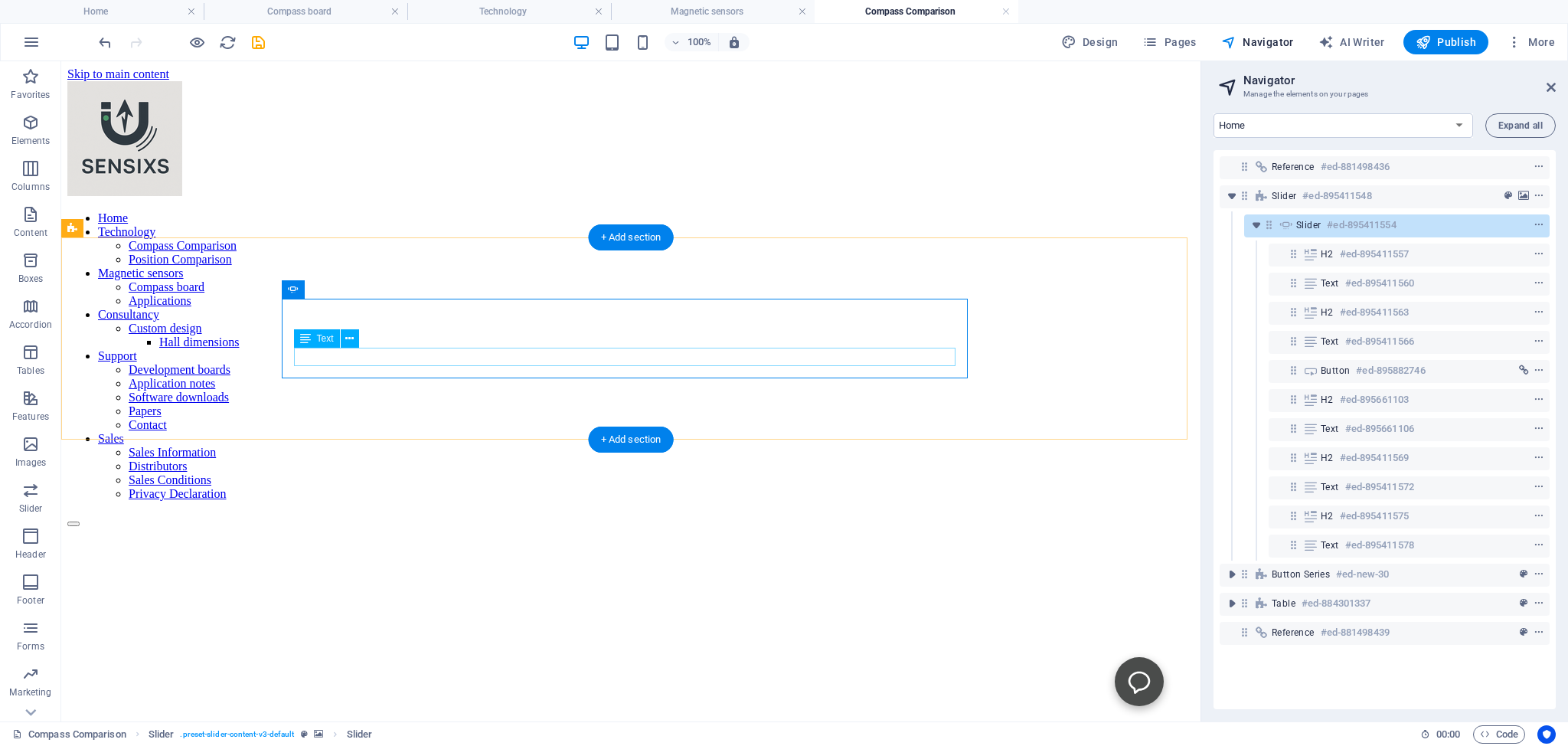
drag, startPoint x: 1322, startPoint y: 635, endPoint x: 788, endPoint y: 350, distance: 605.3
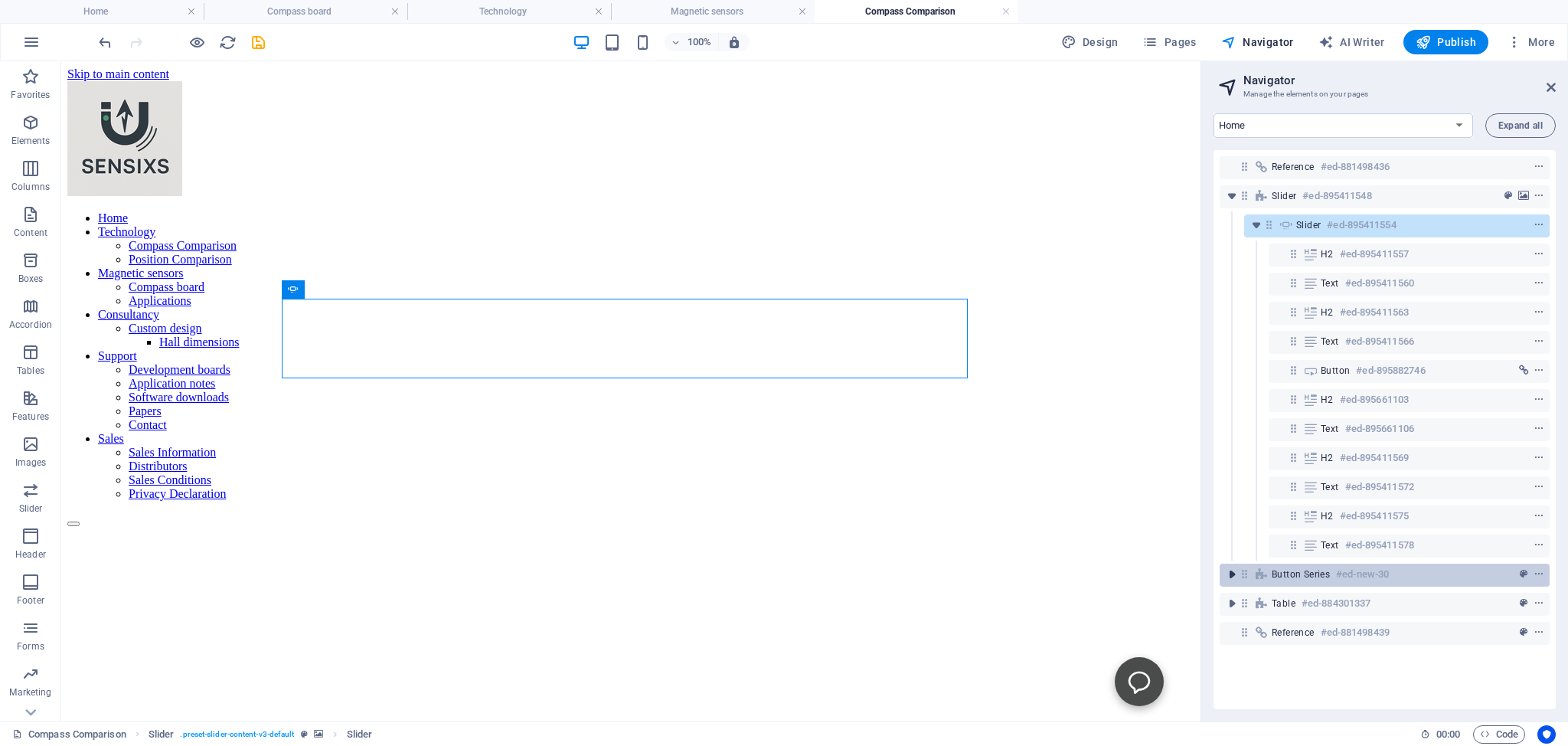
click at [1236, 568] on icon "toggle-expand" at bounding box center [1232, 574] width 15 height 15
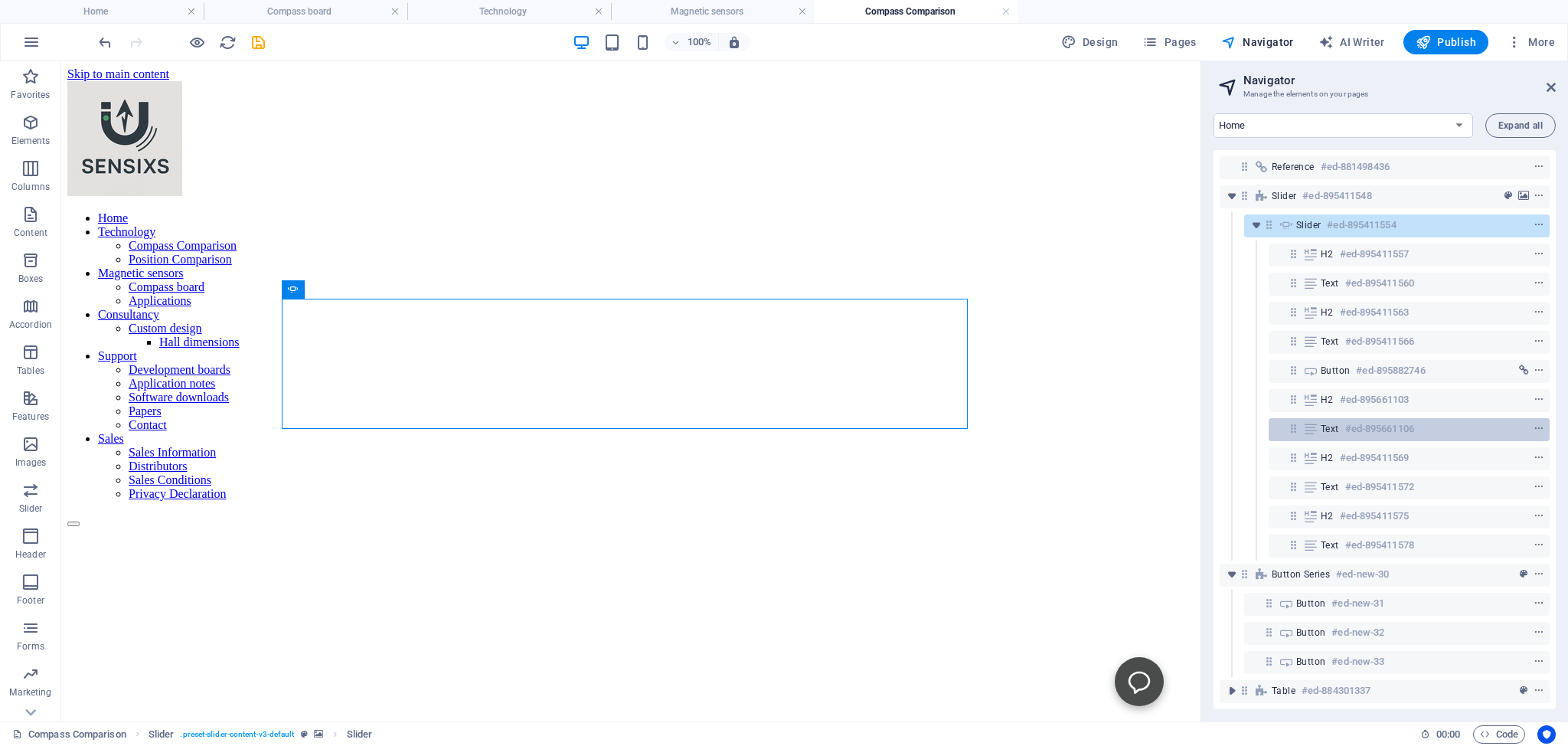
drag, startPoint x: 1379, startPoint y: 578, endPoint x: 1343, endPoint y: 422, distance: 160.1
click at [1364, 386] on div "Reference #ed-881498436 Slider #ed-895411548 Slider #ed-895411554 H2 #ed-895411…" at bounding box center [1385, 429] width 342 height 559
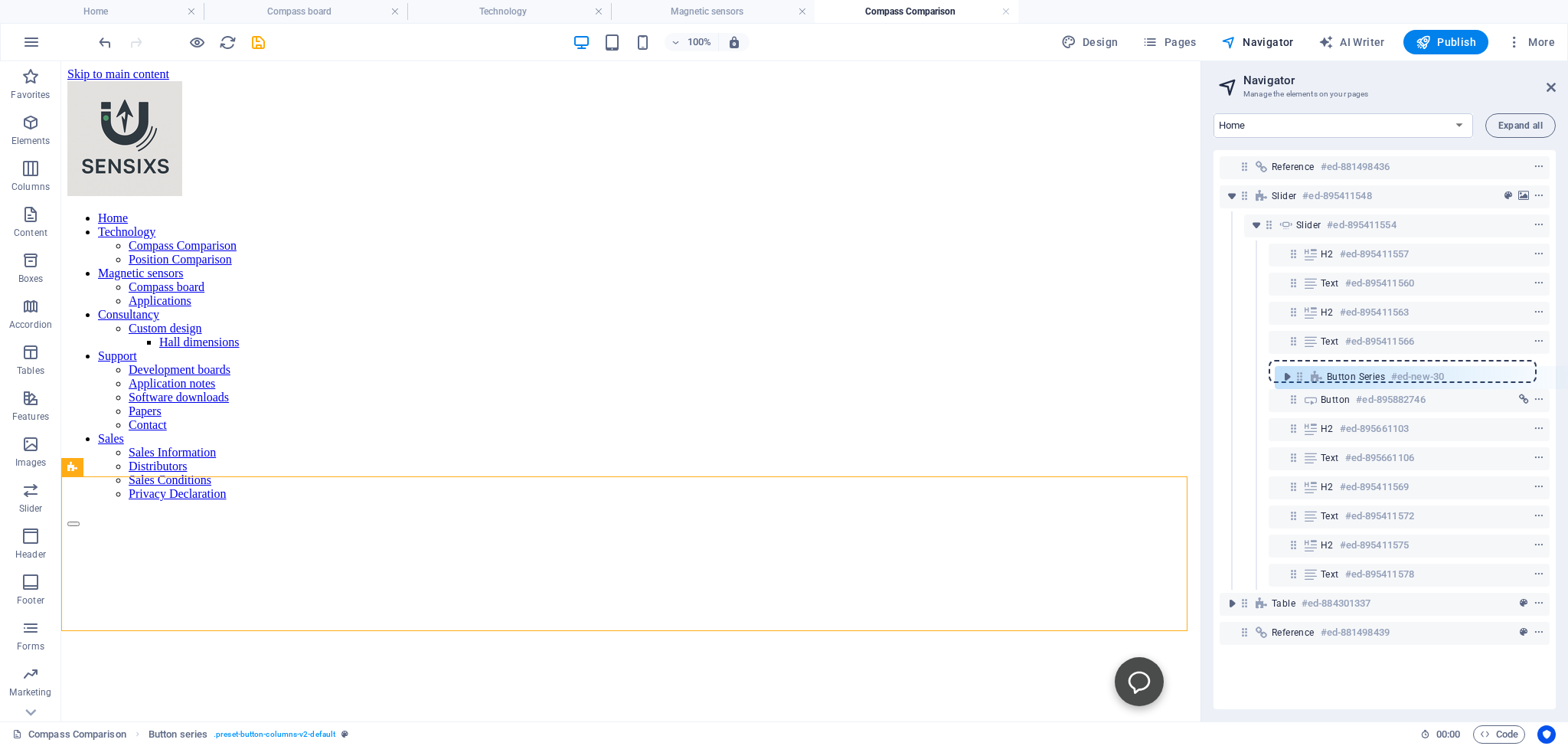
drag, startPoint x: 1243, startPoint y: 575, endPoint x: 1300, endPoint y: 369, distance: 213.7
click at [1300, 369] on div "Reference #ed-881498436 Slider #ed-895411548 Slider #ed-895411554 H2 #ed-895411…" at bounding box center [1385, 429] width 342 height 559
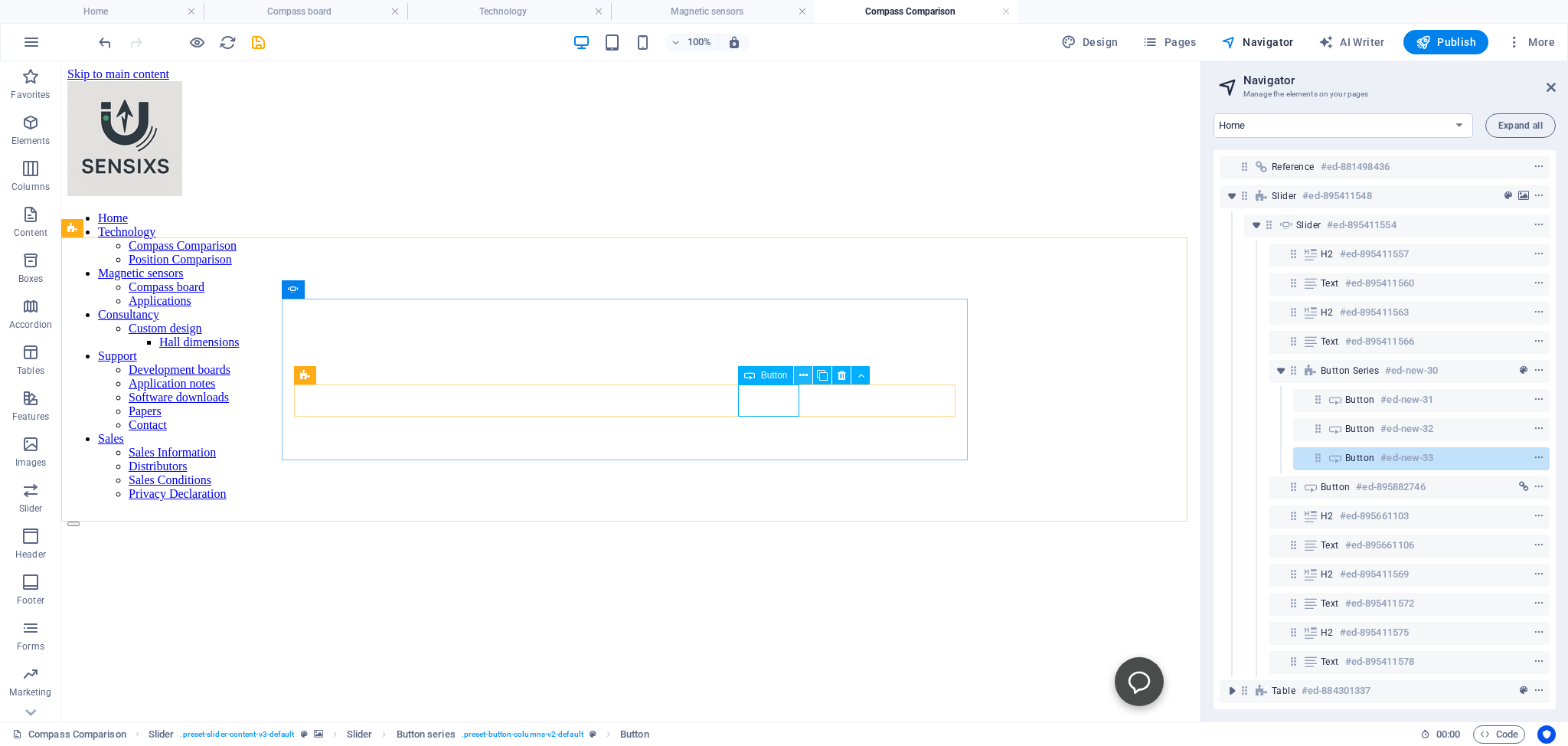
click at [803, 375] on icon at bounding box center [803, 376] width 9 height 16
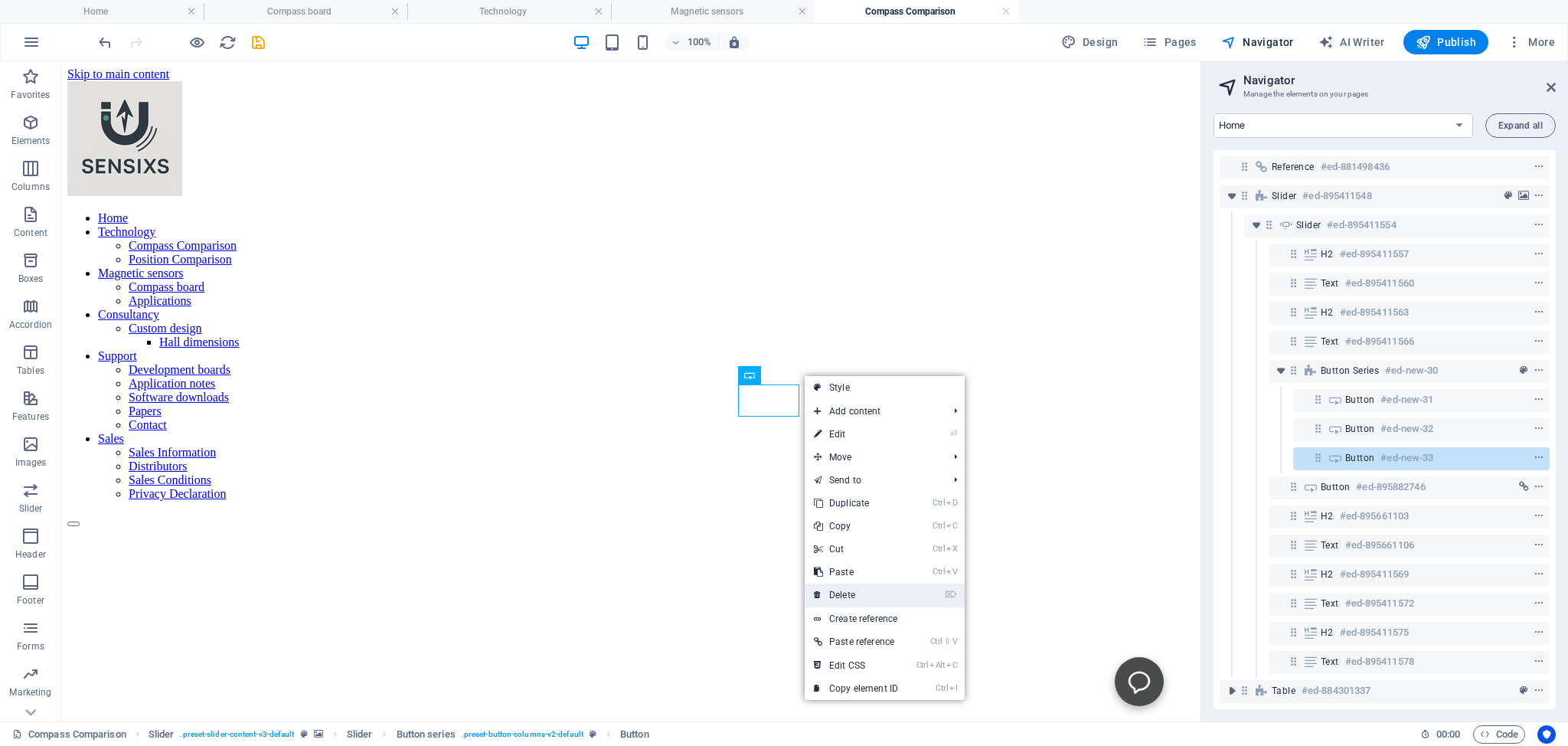
drag, startPoint x: 845, startPoint y: 594, endPoint x: 784, endPoint y: 531, distance: 87.7
click at [845, 594] on link "⌦ Delete" at bounding box center [856, 594] width 103 height 23
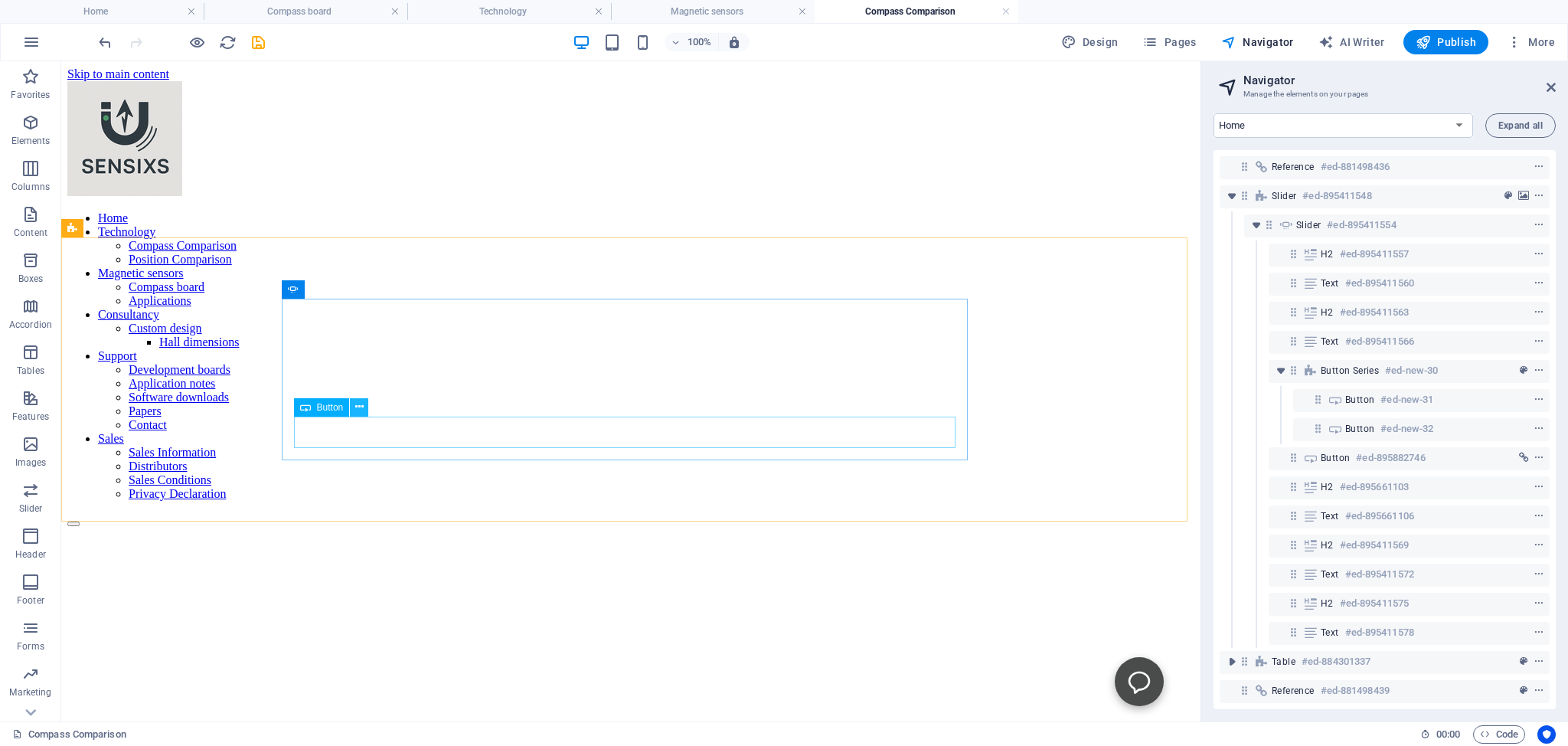
click at [361, 409] on icon at bounding box center [359, 407] width 9 height 16
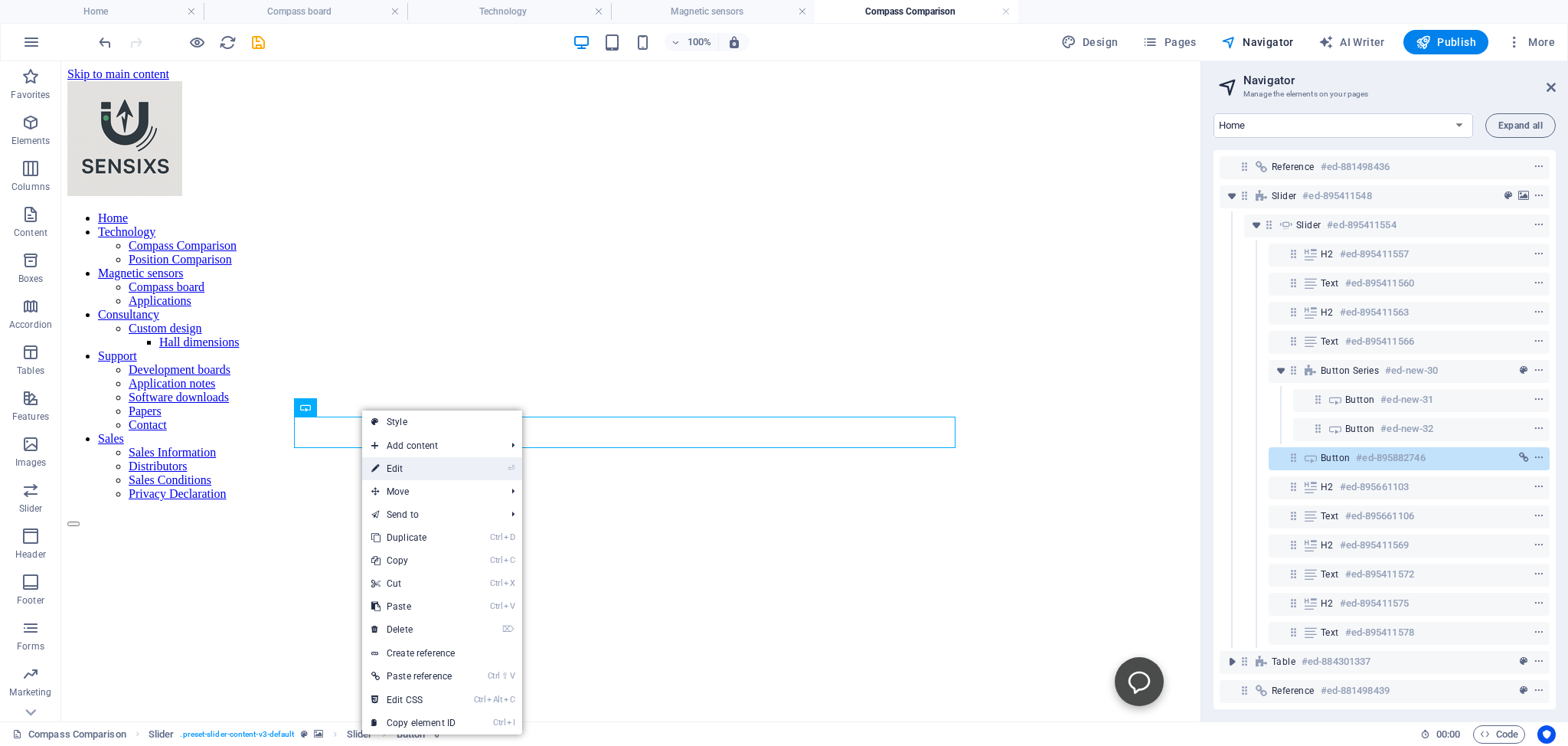
click at [396, 470] on link "⏎ Edit" at bounding box center [414, 468] width 103 height 23
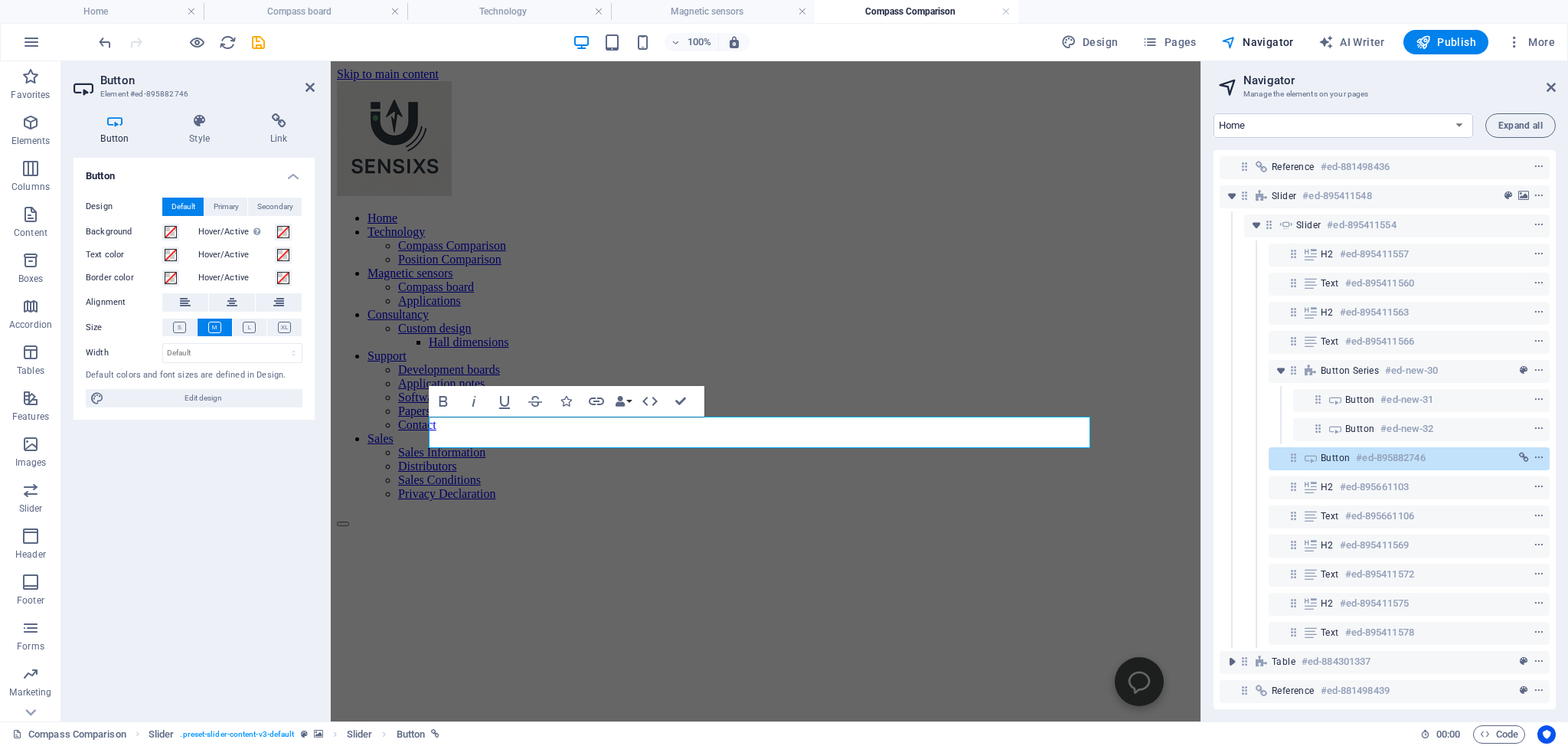
click at [281, 113] on div "Button Style Link Button Design Default Primary Secondary Background Hover/Acti…" at bounding box center [194, 411] width 266 height 620
click at [279, 116] on icon at bounding box center [279, 121] width 72 height 15
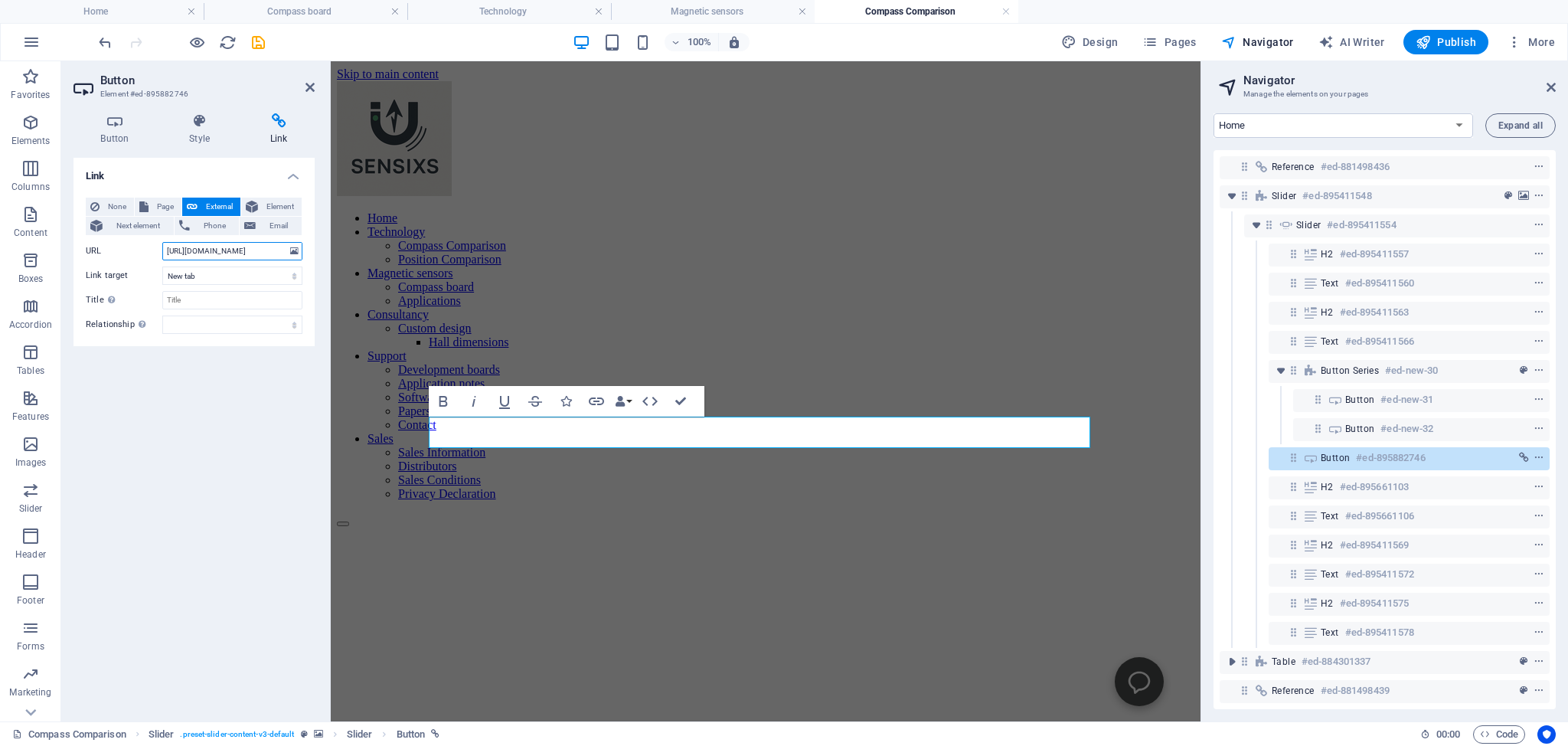
click at [183, 249] on input "[URL][DOMAIN_NAME]" at bounding box center [233, 251] width 140 height 18
click at [166, 249] on input "[URL][DOMAIN_NAME]" at bounding box center [233, 251] width 140 height 18
click at [1158, 527] on figure at bounding box center [765, 527] width 858 height 0
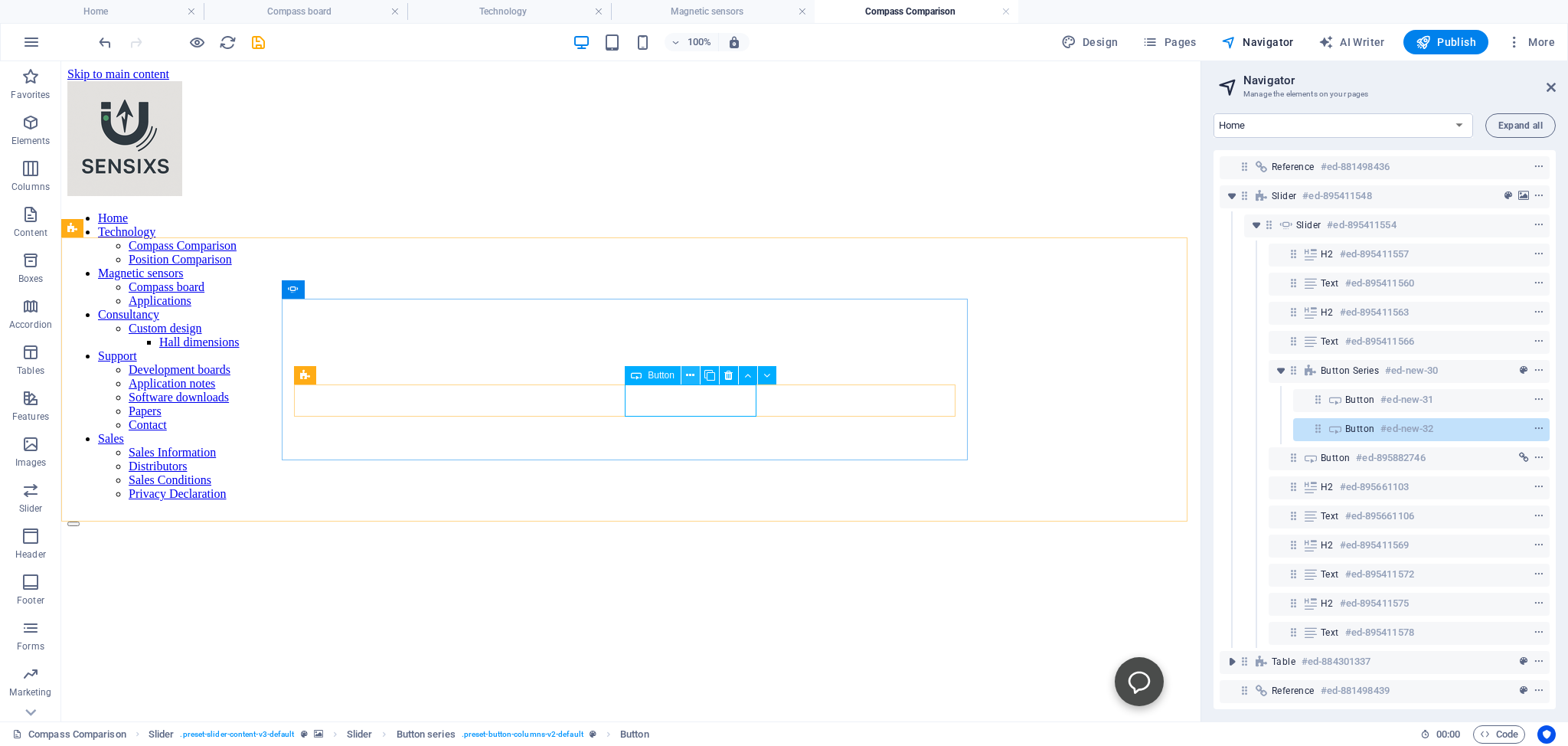
click at [690, 373] on icon at bounding box center [690, 376] width 9 height 16
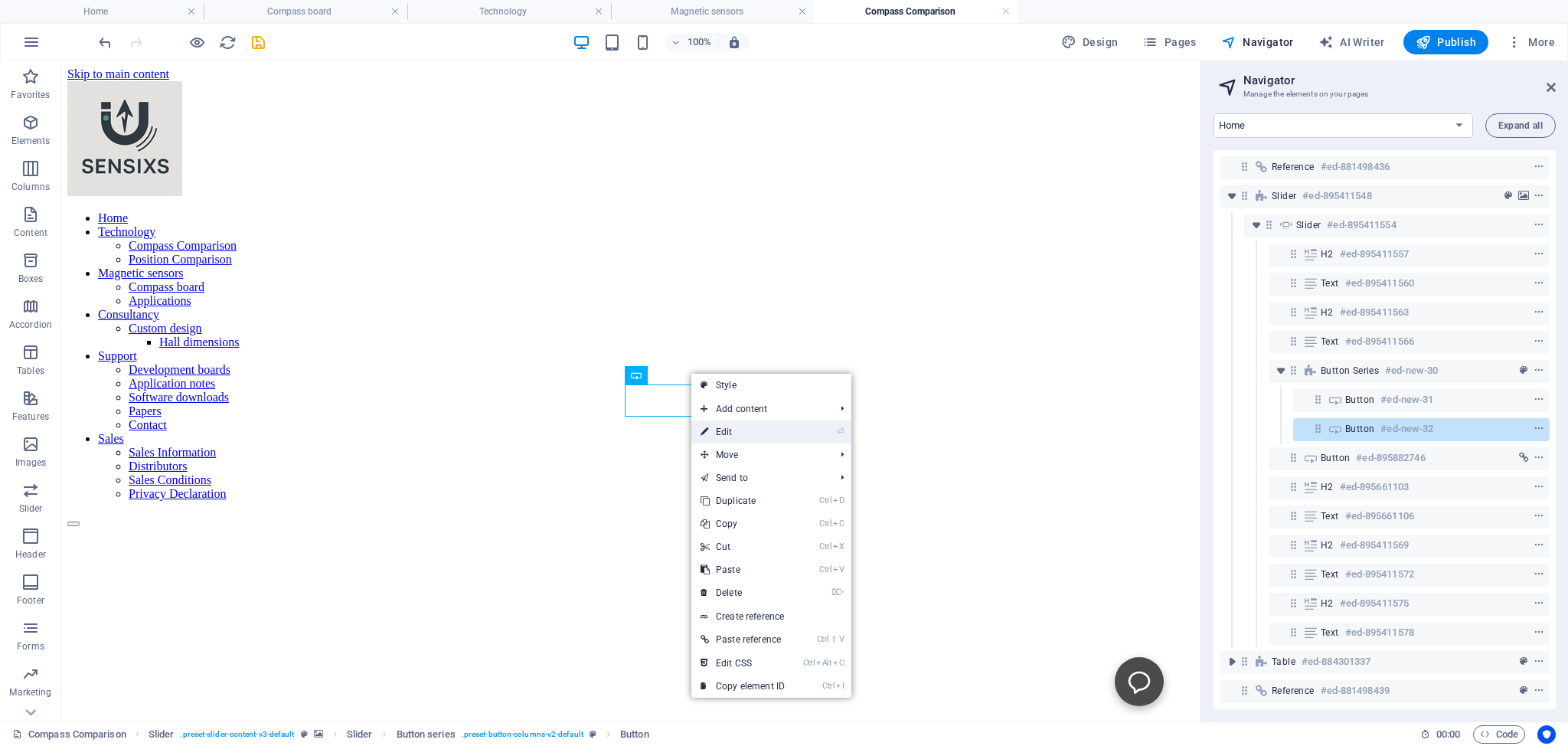
click at [727, 430] on link "⏎ Edit" at bounding box center [743, 432] width 103 height 23
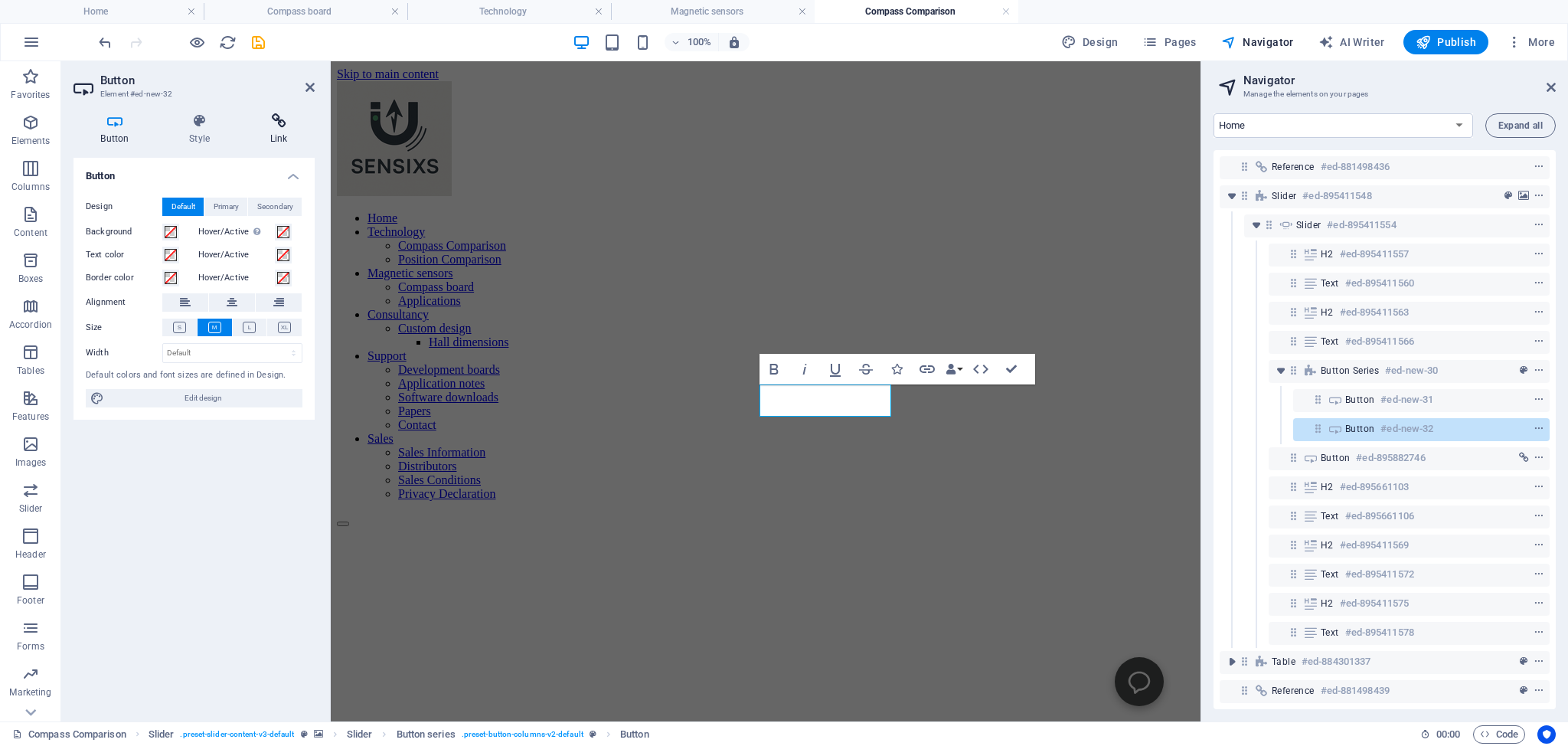
click at [278, 121] on icon at bounding box center [279, 121] width 72 height 15
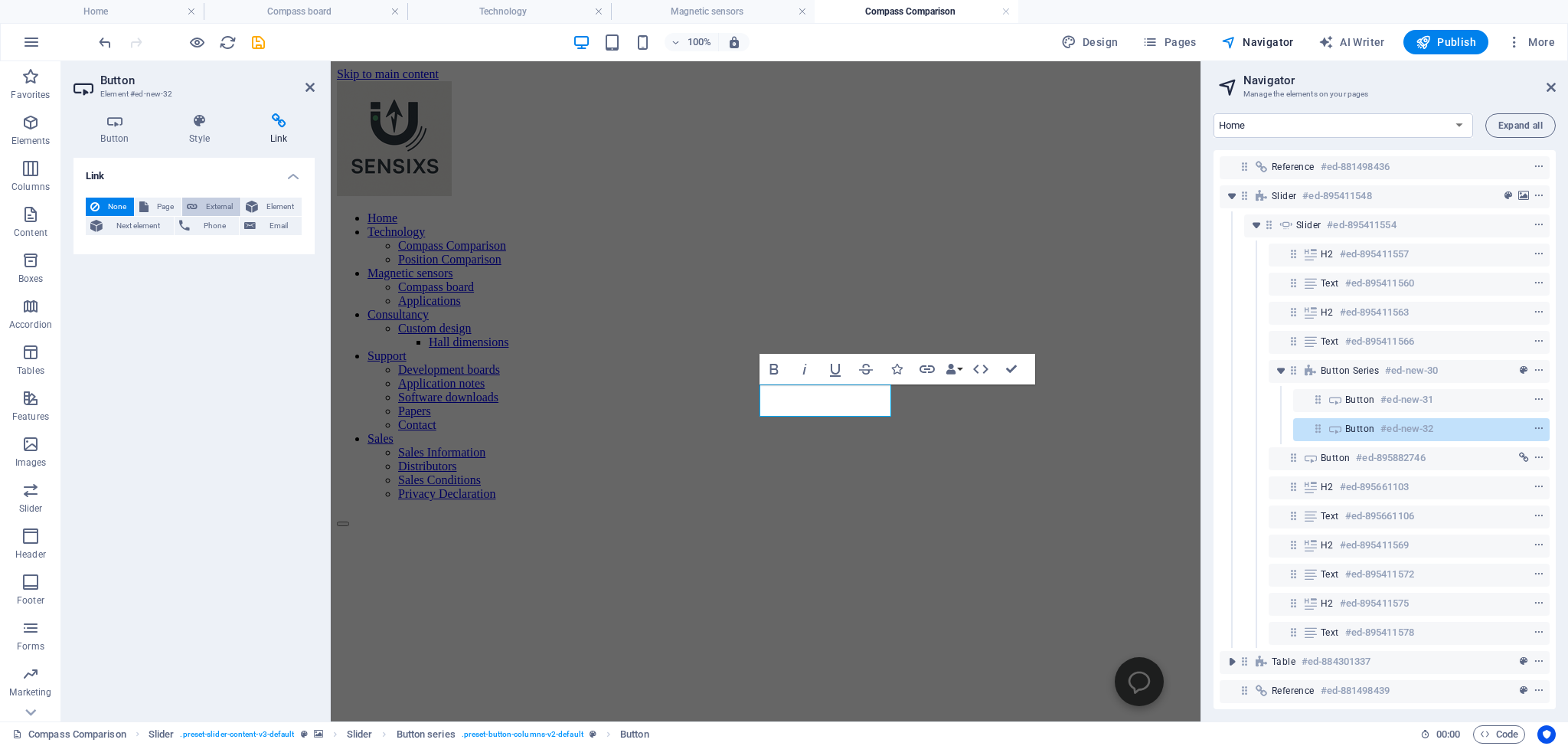
click at [204, 204] on span "External" at bounding box center [219, 206] width 34 height 18
select select "blank"
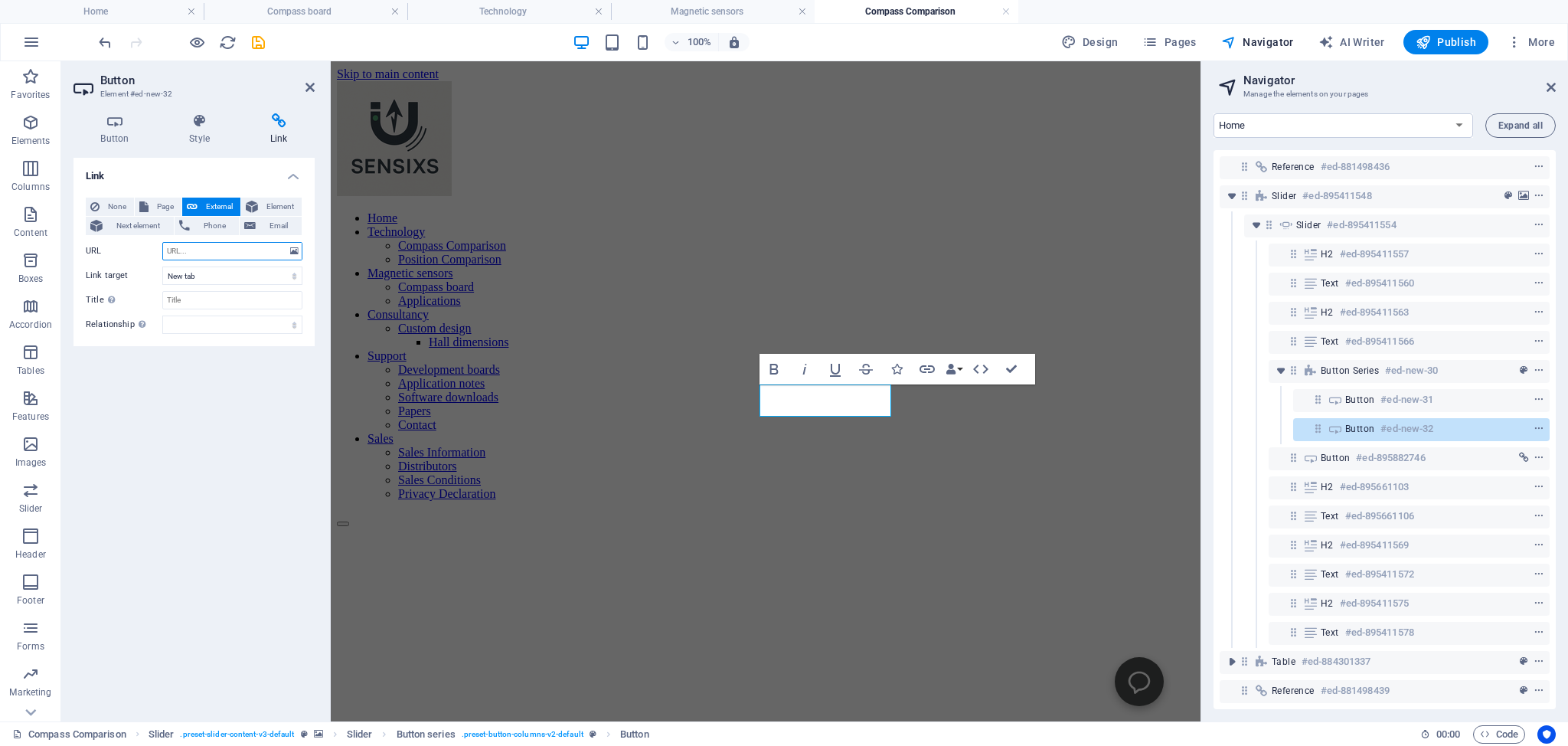
click at [176, 247] on input "URL" at bounding box center [233, 251] width 140 height 18
paste input "[URL][DOMAIN_NAME]"
type input "[URL][DOMAIN_NAME]"
drag, startPoint x: 305, startPoint y: 88, endPoint x: 419, endPoint y: 344, distance: 280.2
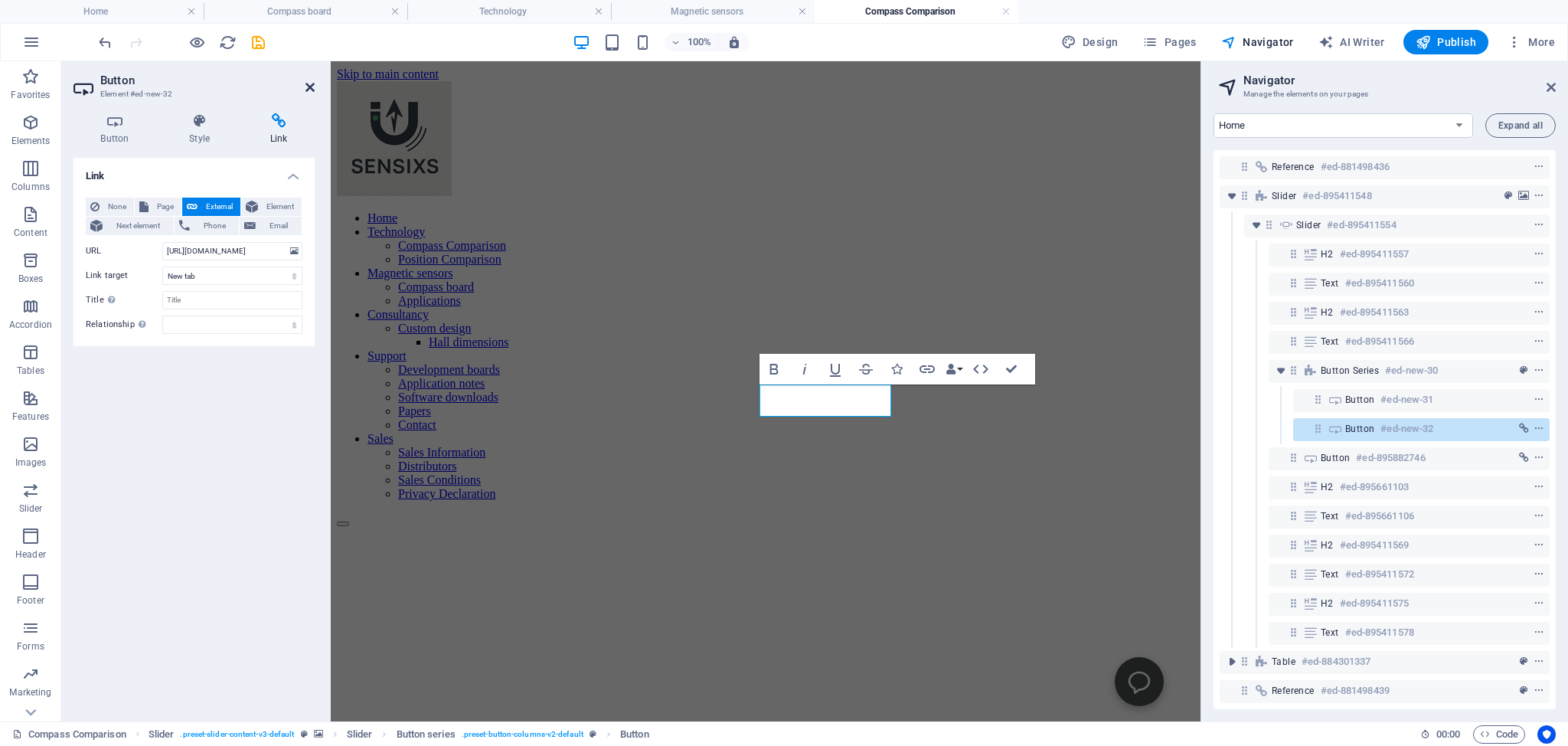
click at [305, 88] on icon at bounding box center [310, 88] width 9 height 13
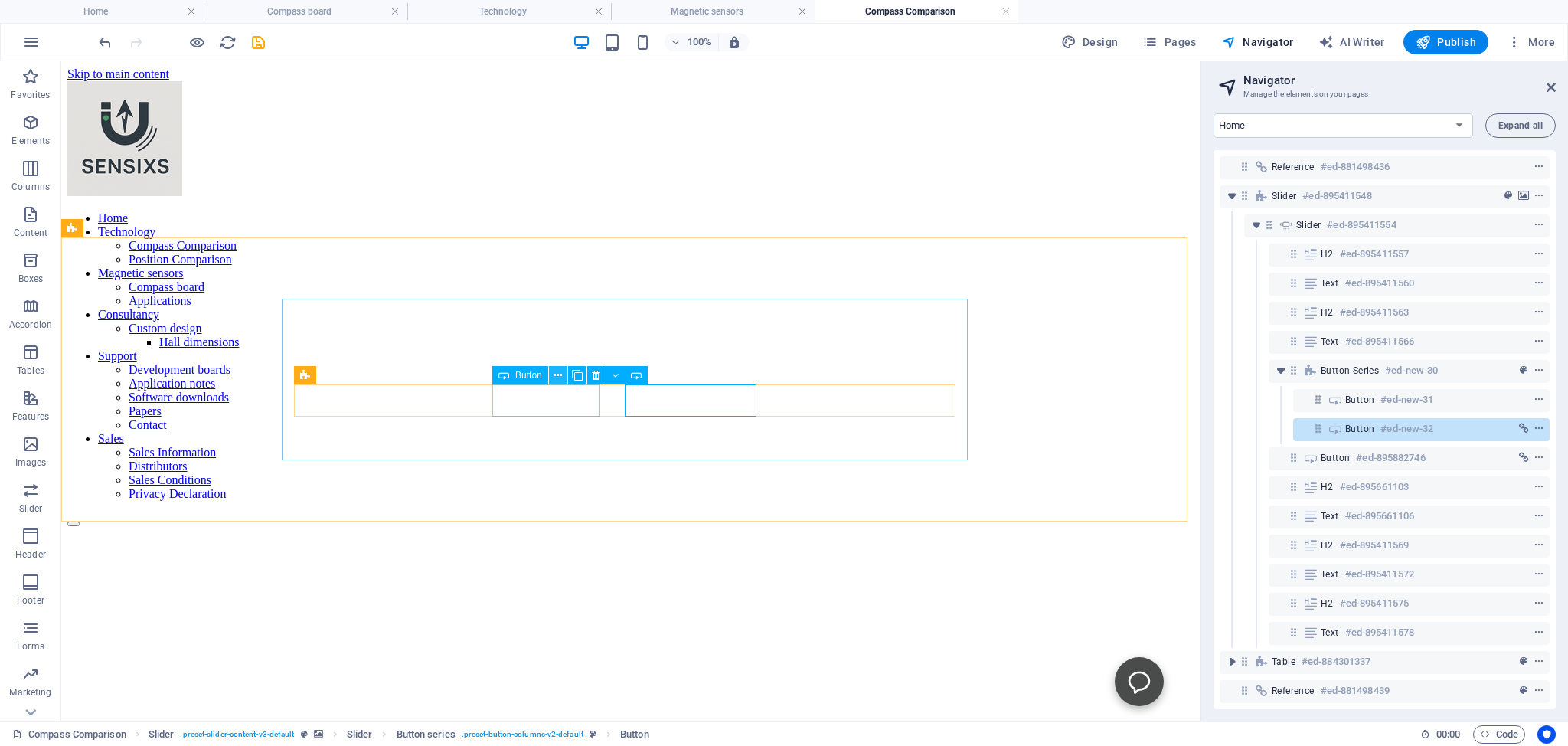
click at [557, 376] on icon at bounding box center [558, 376] width 9 height 16
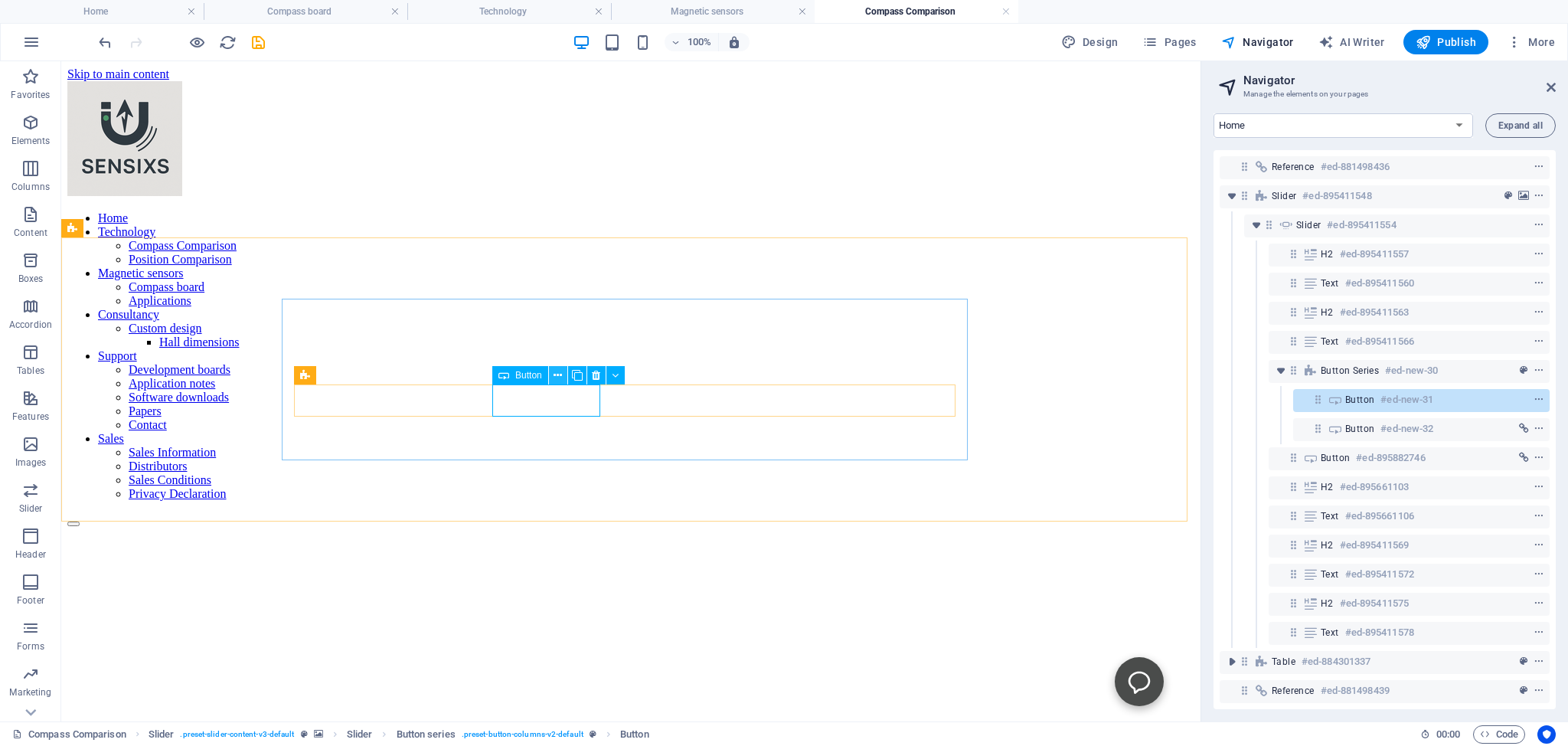
click at [557, 376] on icon at bounding box center [558, 376] width 9 height 16
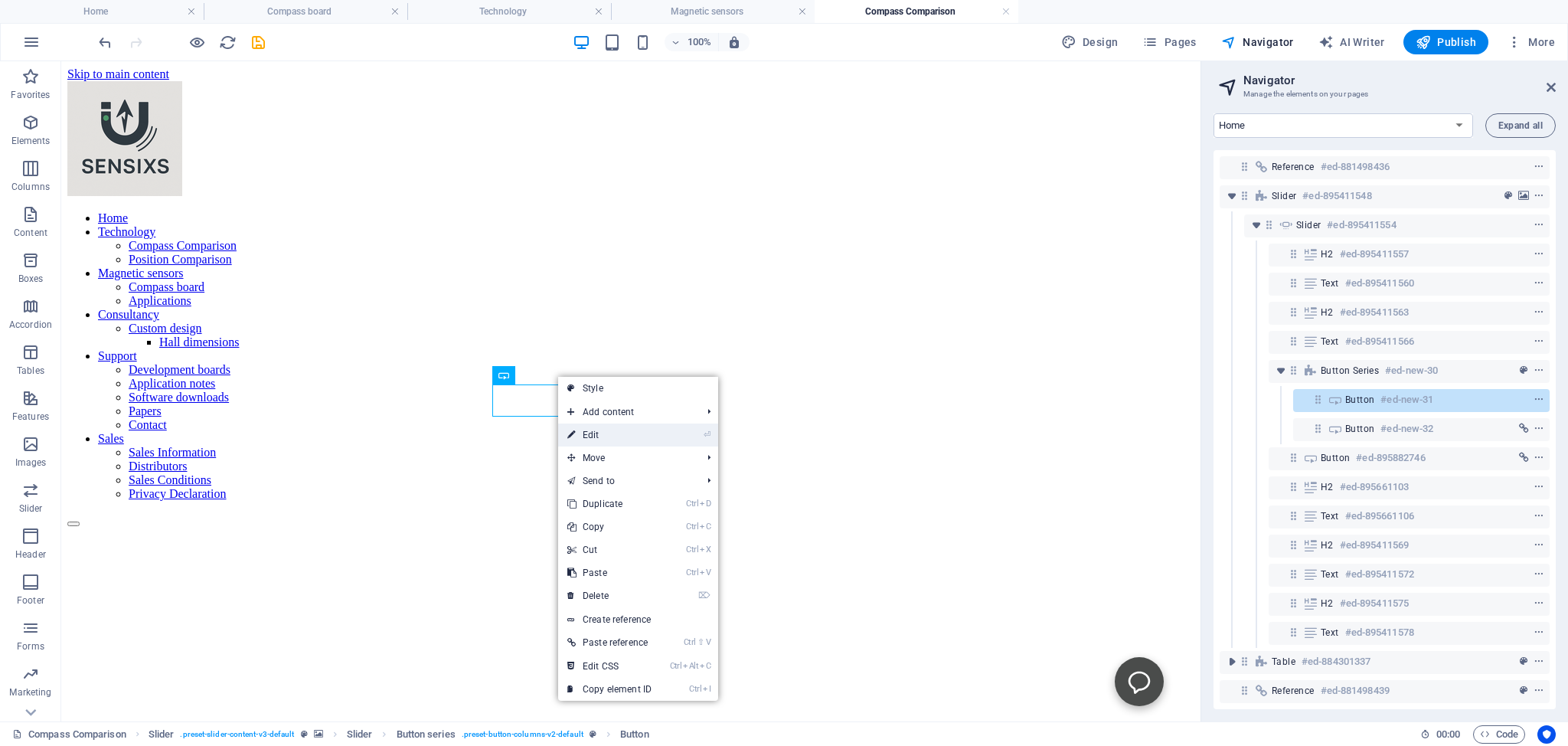
click at [589, 434] on link "⏎ Edit" at bounding box center [609, 435] width 103 height 23
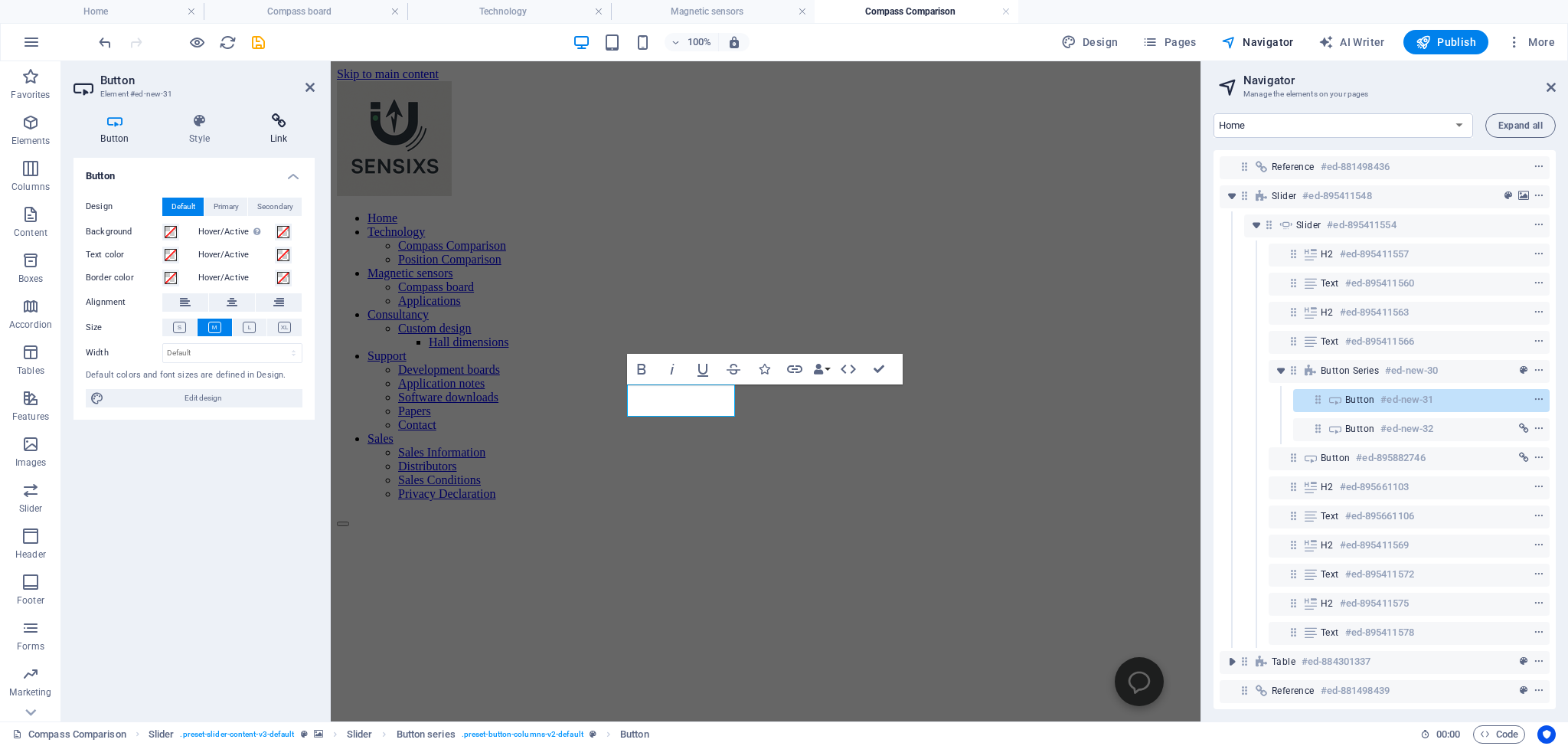
click at [283, 124] on icon at bounding box center [279, 121] width 72 height 15
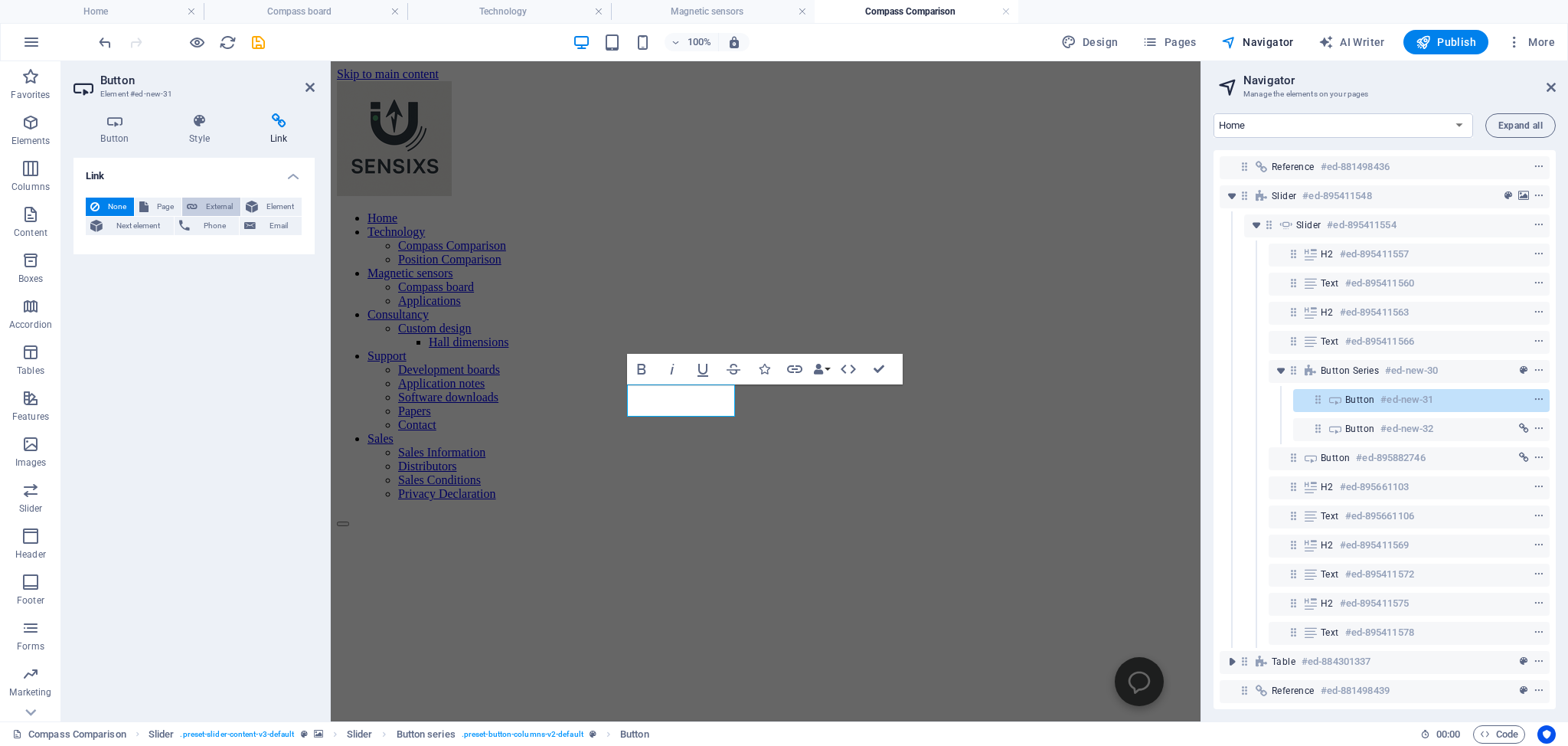
click at [213, 204] on span "External" at bounding box center [219, 206] width 34 height 18
select select "blank"
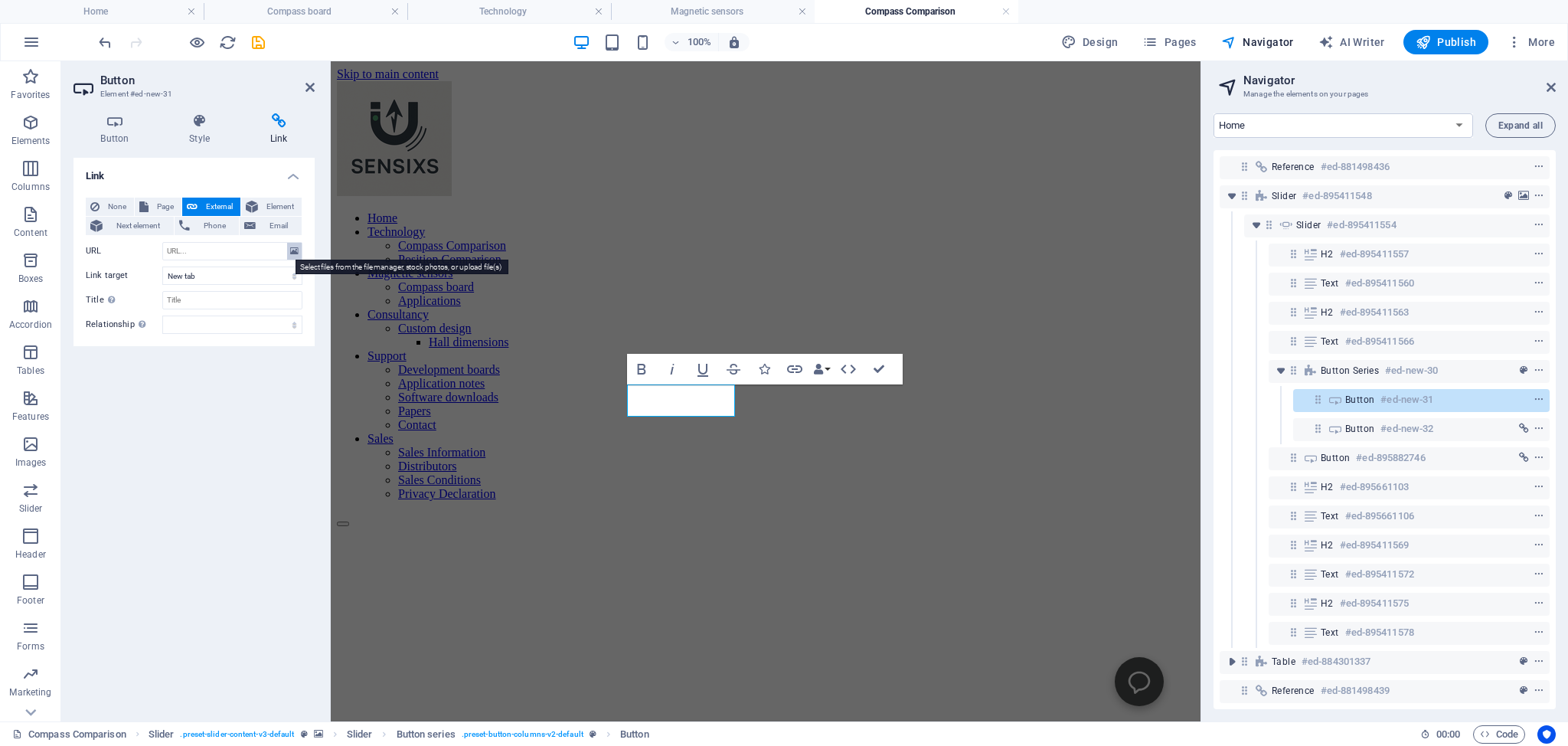
click at [297, 249] on icon at bounding box center [294, 251] width 9 height 17
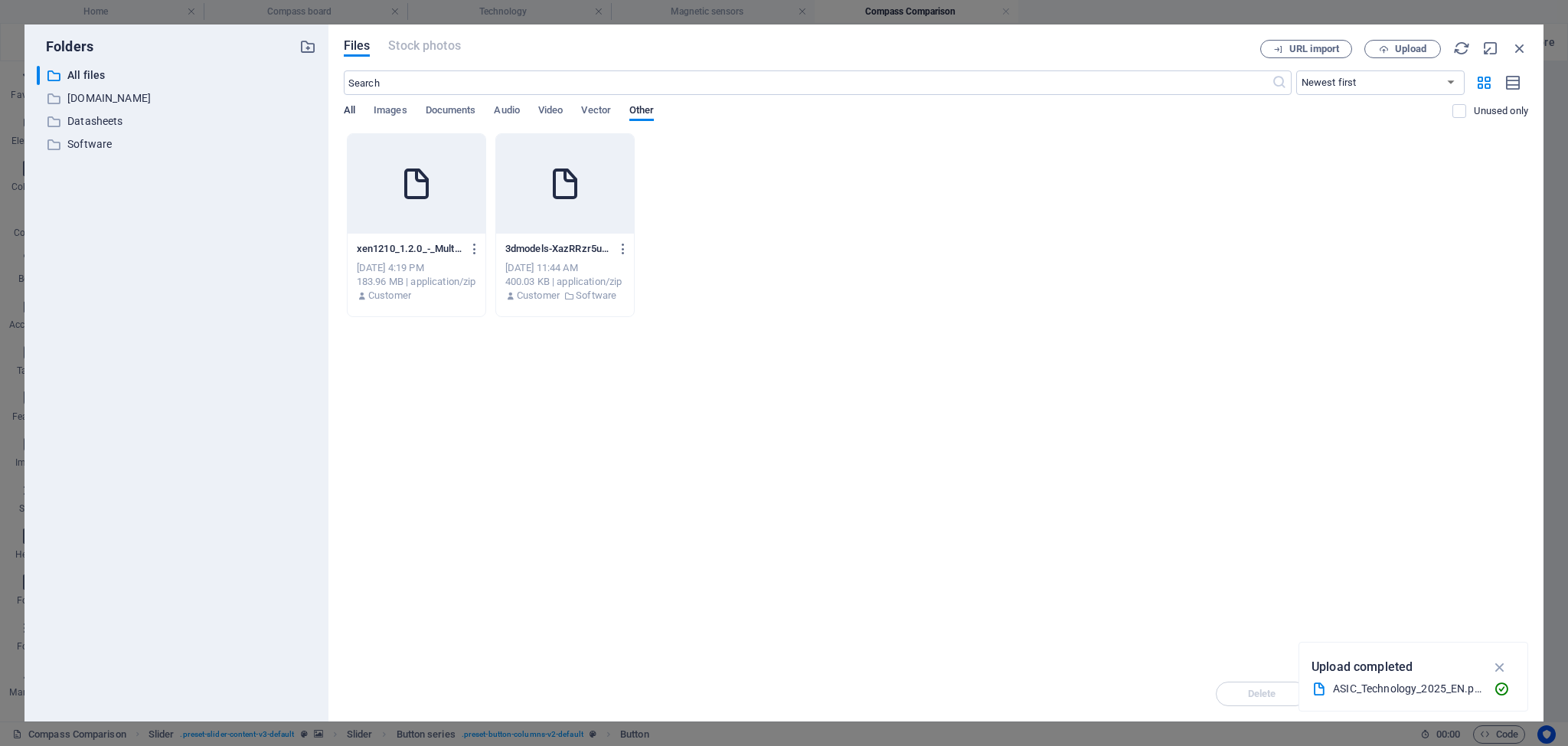
click at [350, 110] on span "All" at bounding box center [350, 111] width 12 height 21
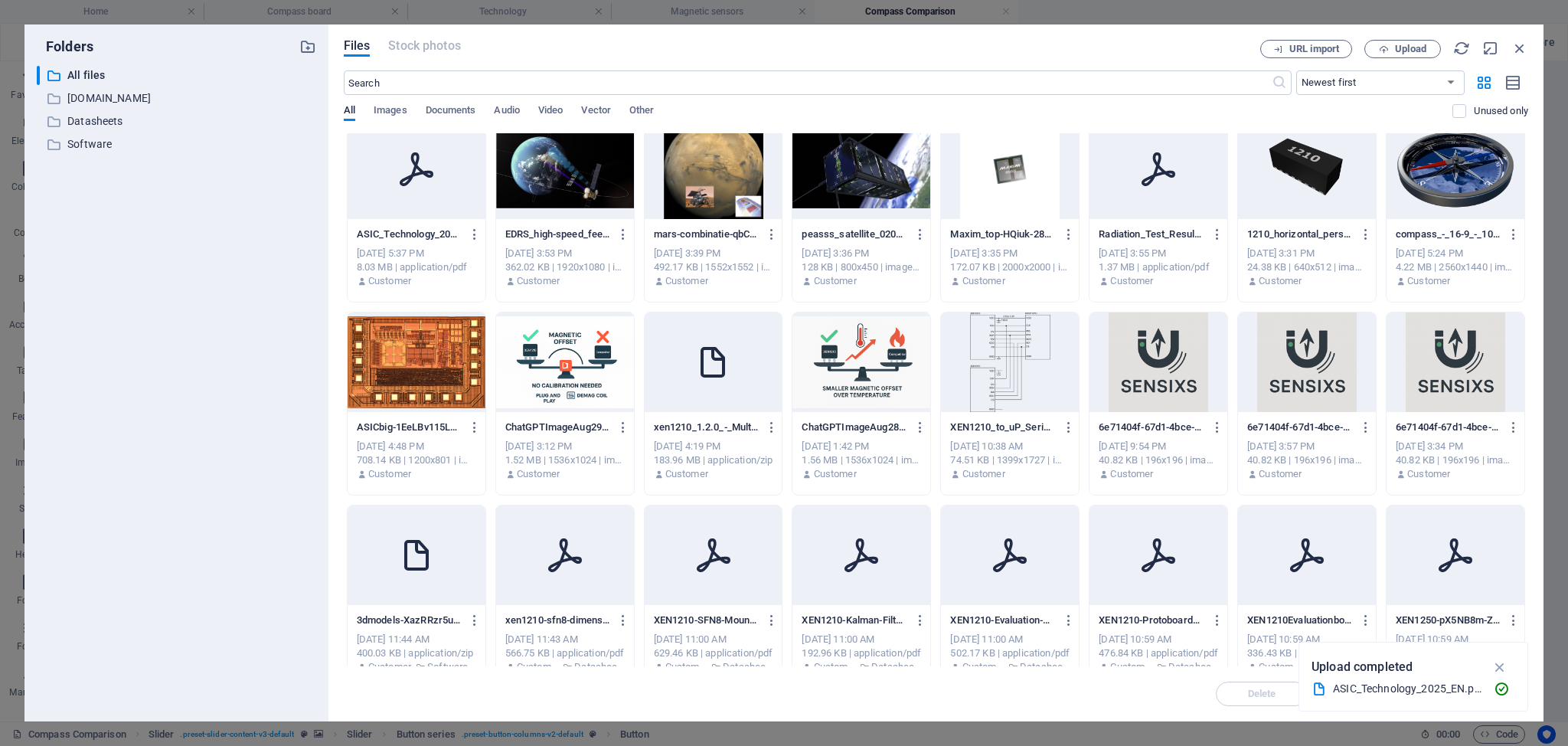
scroll to position [0, 0]
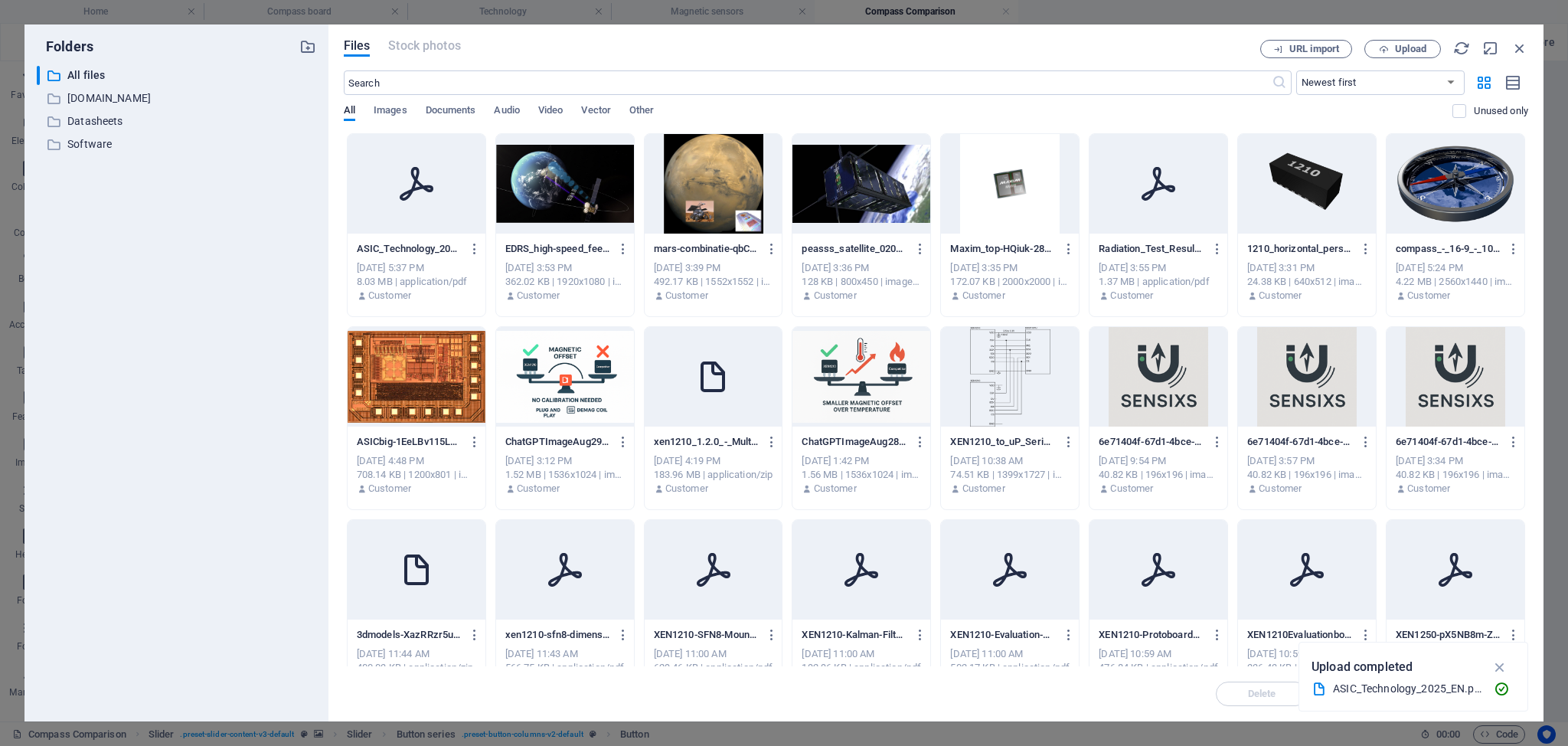
click at [425, 187] on icon at bounding box center [417, 184] width 37 height 37
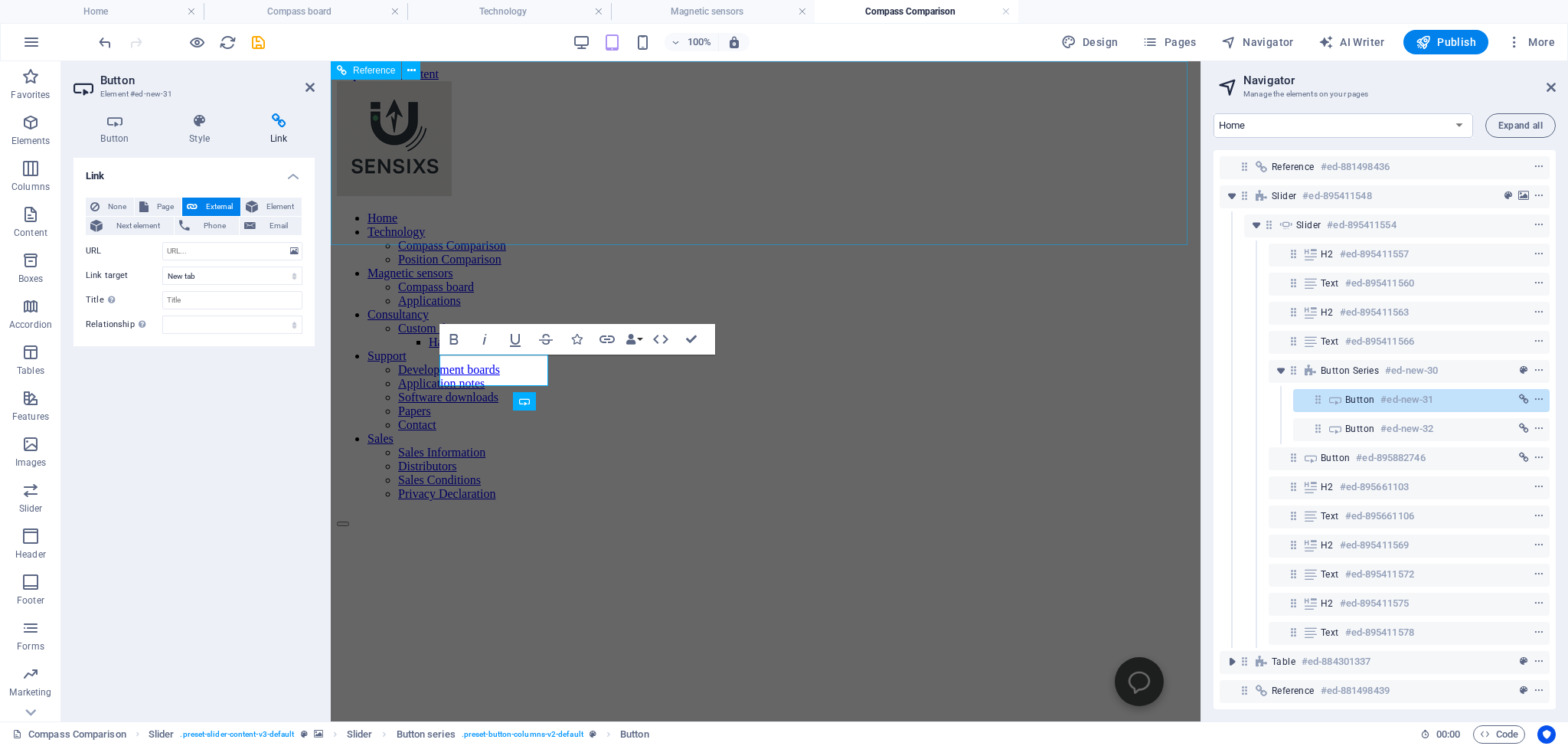
type input "[URL][DOMAIN_NAME]"
click at [425, 187] on div at bounding box center [765, 140] width 858 height 118
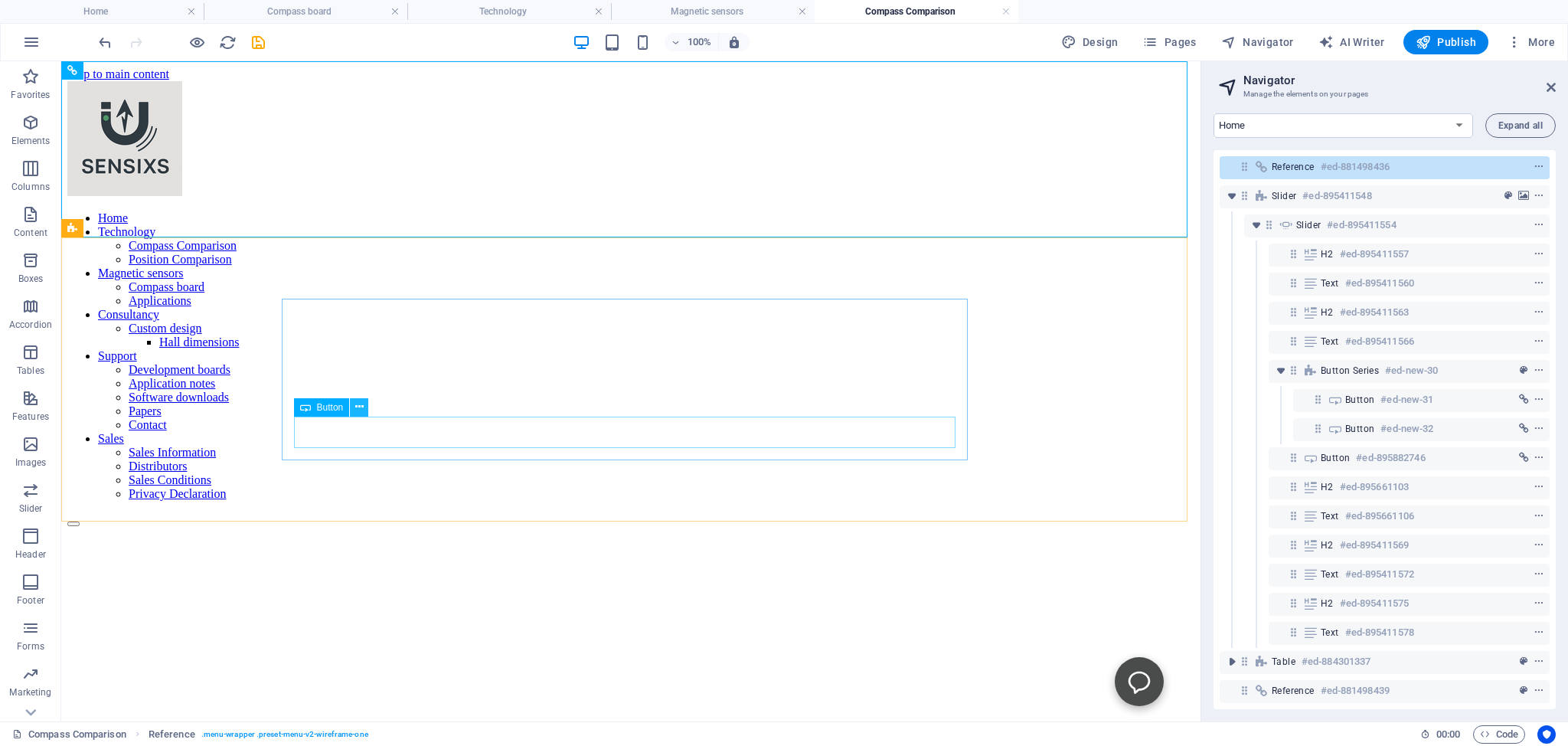
click at [355, 407] on button at bounding box center [358, 407] width 18 height 18
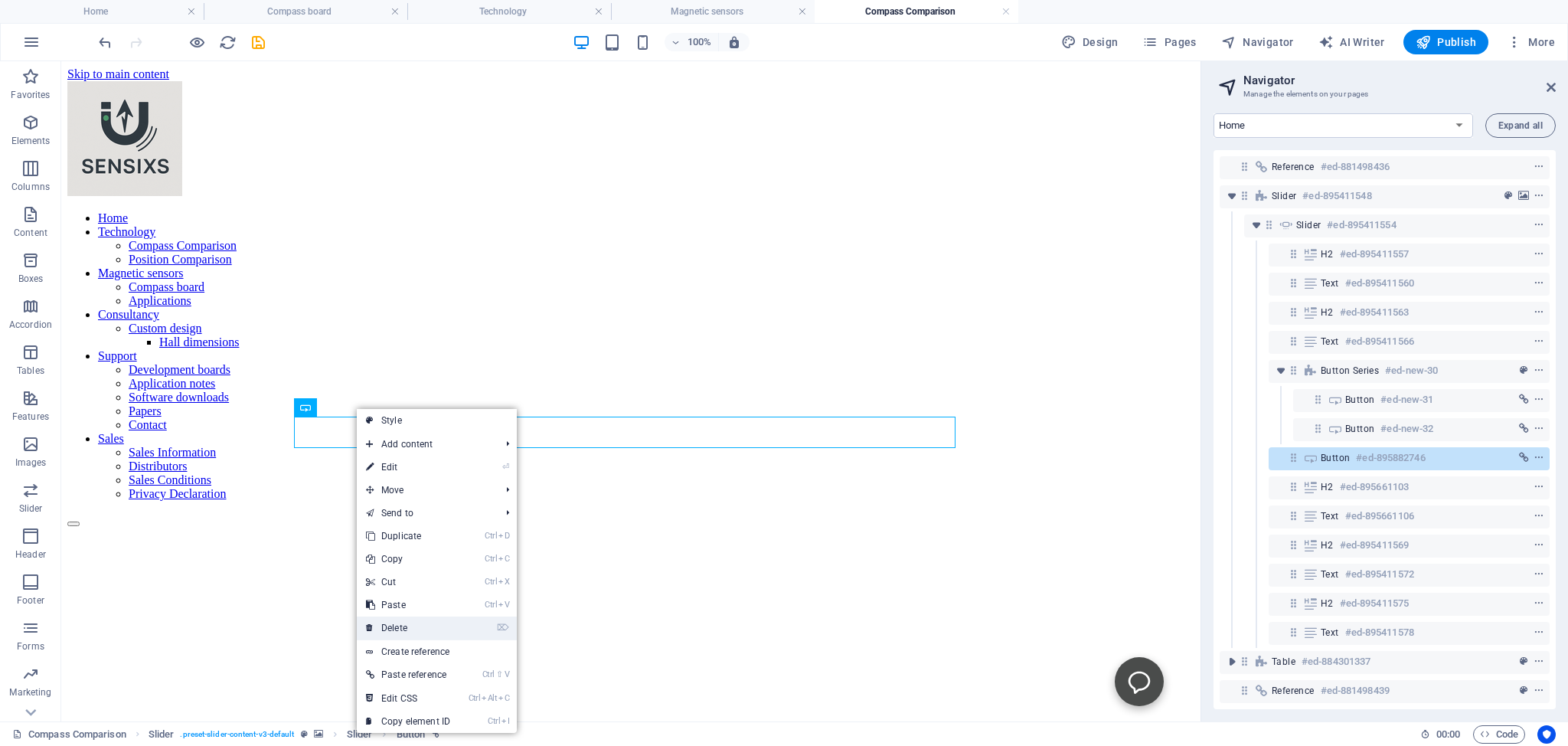
click at [394, 627] on link "⌦ Delete" at bounding box center [408, 628] width 103 height 23
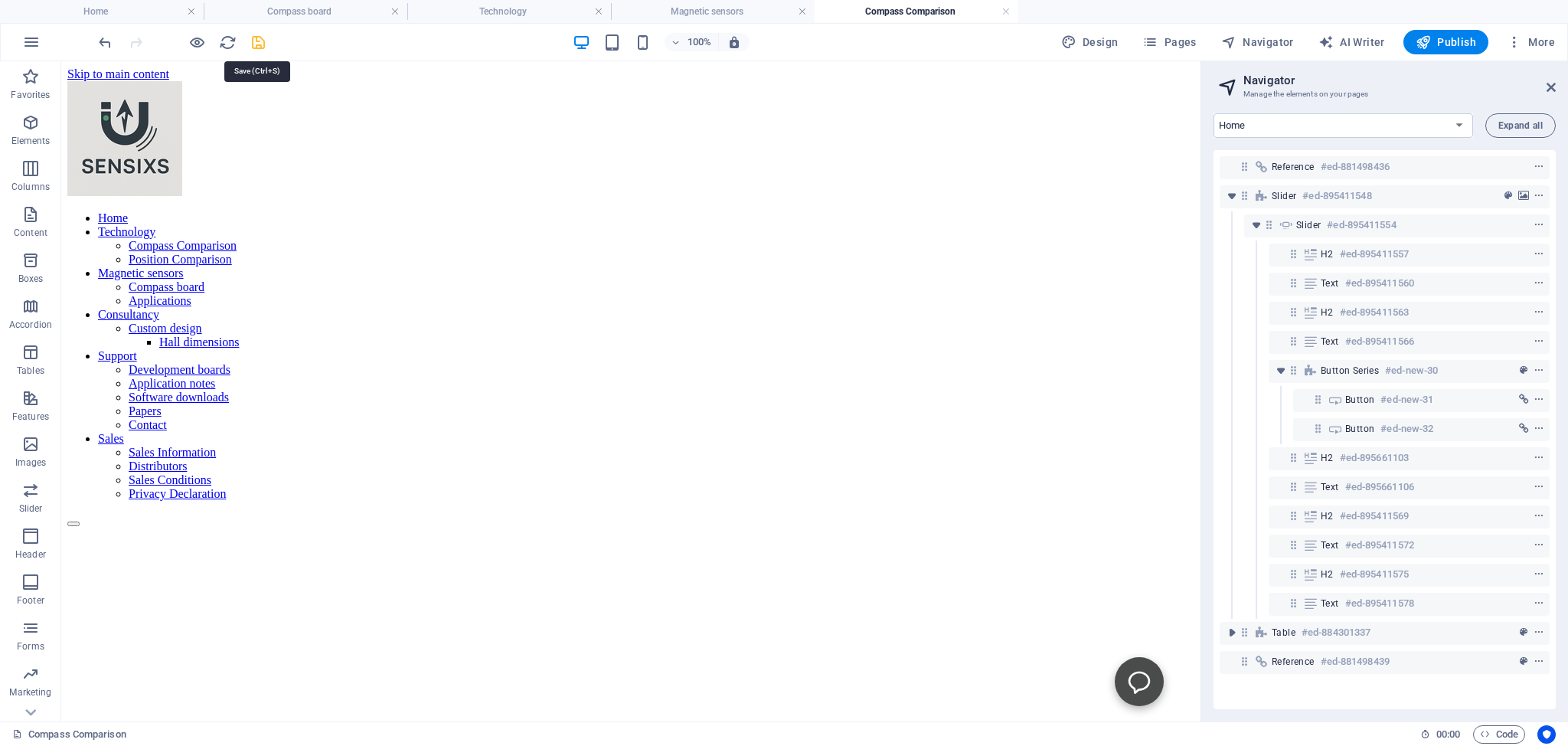
click at [259, 44] on icon "save" at bounding box center [258, 43] width 17 height 17
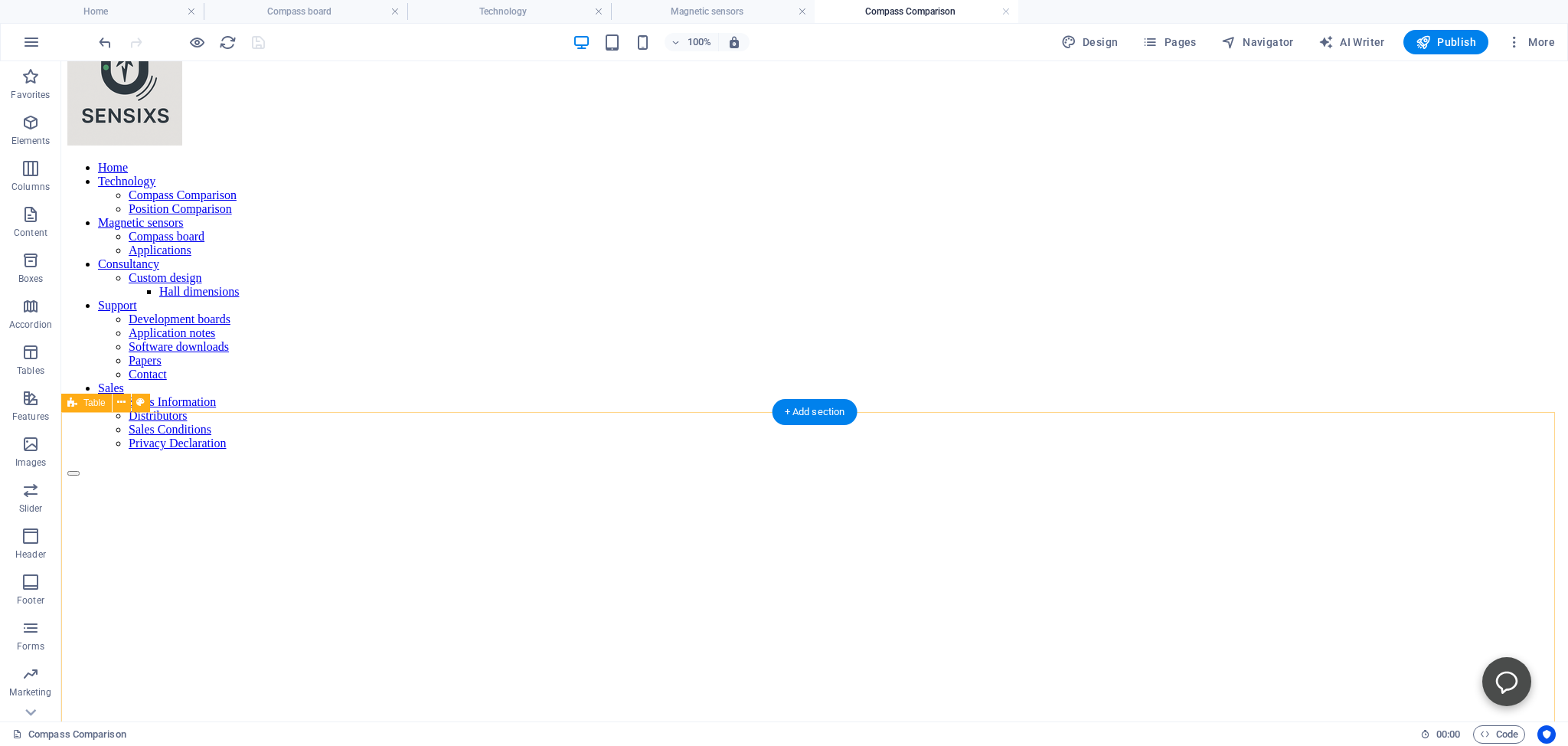
scroll to position [81, 0]
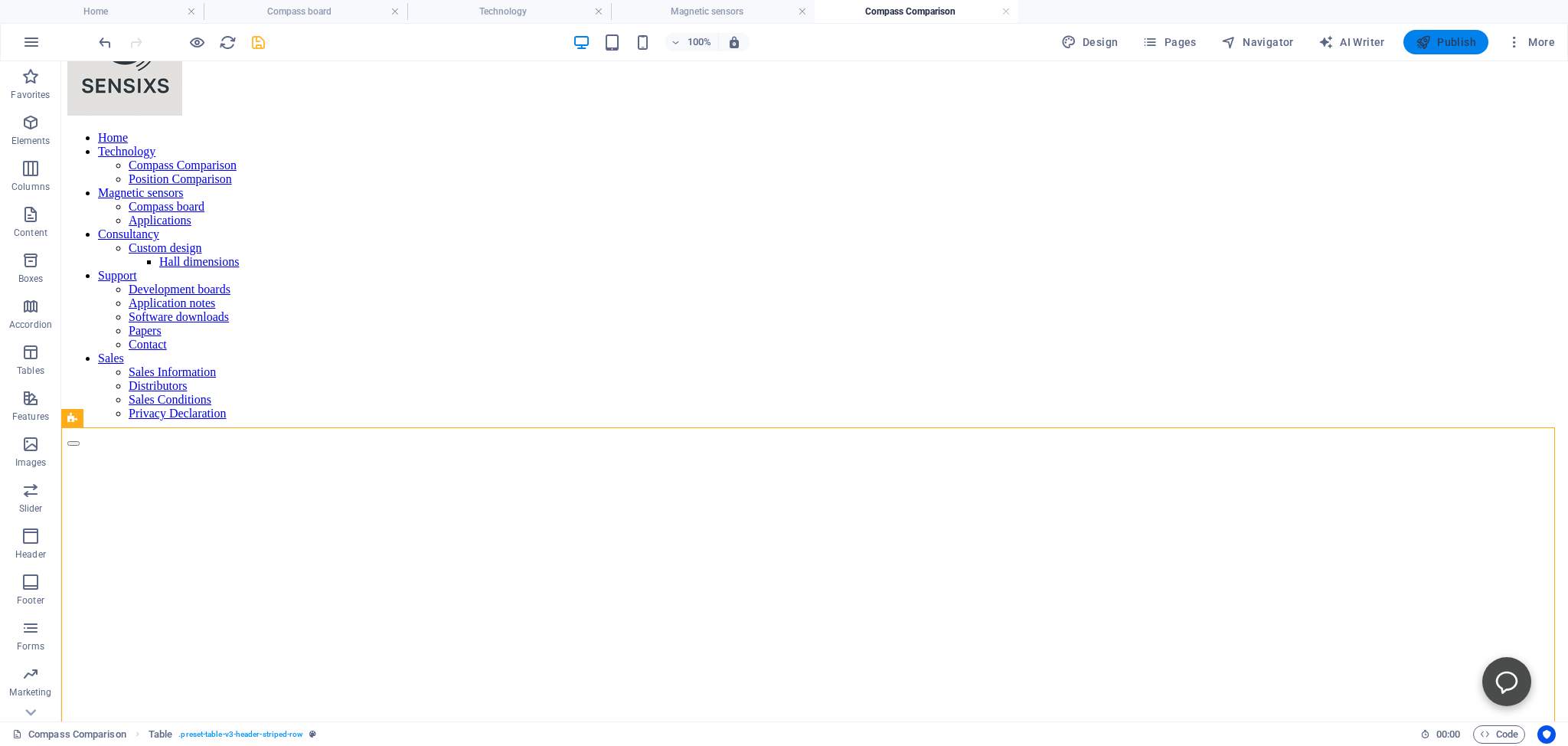
click at [1445, 39] on span "Publish" at bounding box center [1446, 42] width 61 height 15
